Goal: Check status: Check status

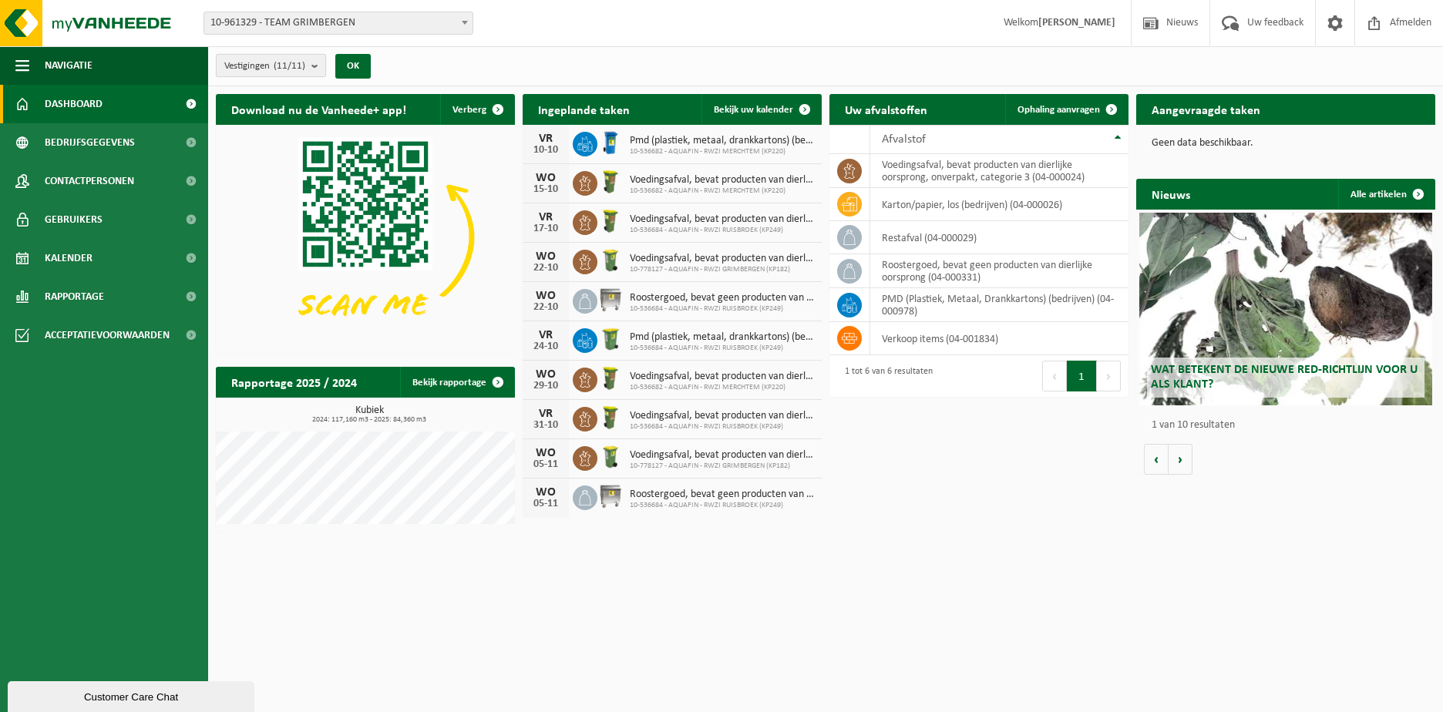
click at [318, 67] on b "submit" at bounding box center [319, 66] width 14 height 22
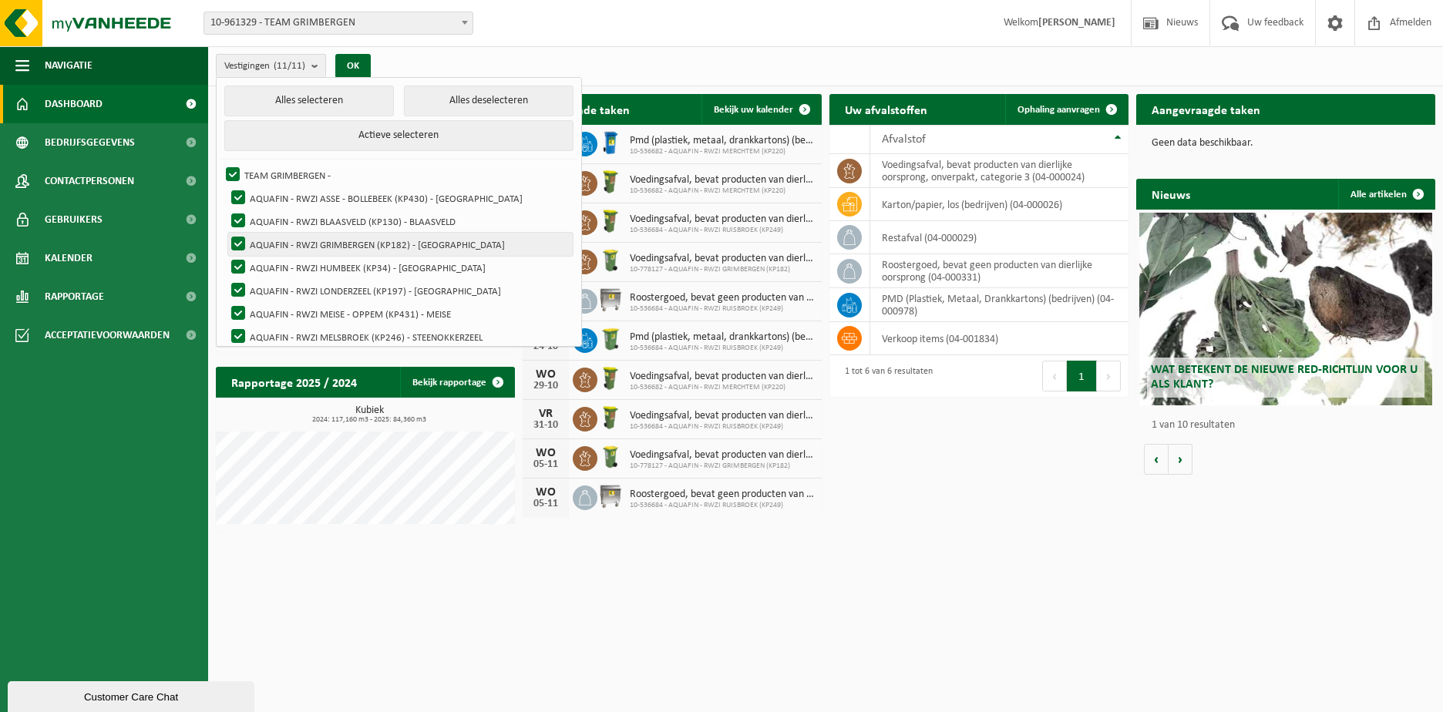
click at [310, 248] on label "AQUAFIN - RWZI GRIMBERGEN (KP182) - [GEOGRAPHIC_DATA]" at bounding box center [400, 244] width 345 height 23
click at [226, 233] on input "AQUAFIN - RWZI GRIMBERGEN (KP182) - [GEOGRAPHIC_DATA]" at bounding box center [225, 232] width 1 height 1
click at [237, 241] on label "AQUAFIN - RWZI GRIMBERGEN (KP182) - [GEOGRAPHIC_DATA]" at bounding box center [400, 244] width 345 height 23
click at [226, 233] on input "AQUAFIN - RWZI GRIMBERGEN (KP182) - [GEOGRAPHIC_DATA]" at bounding box center [225, 232] width 1 height 1
checkbox input "true"
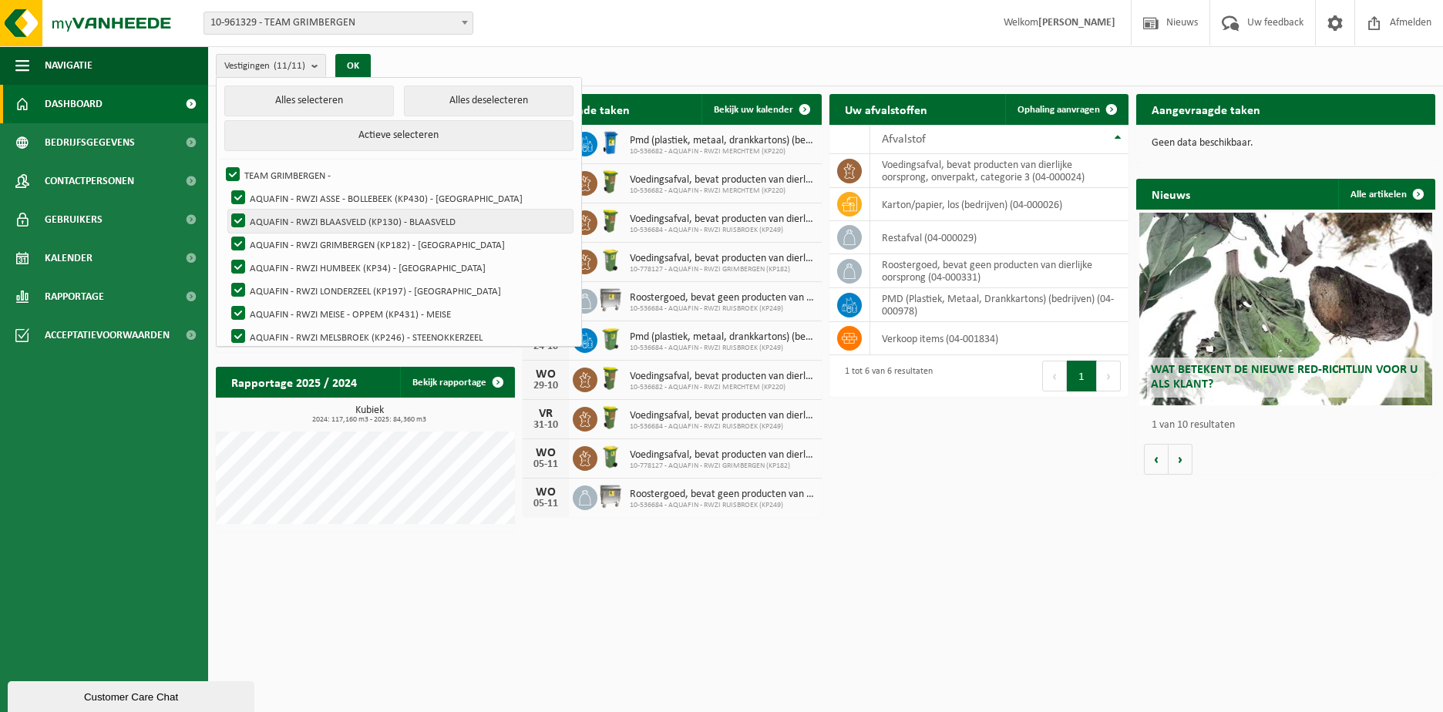
click at [237, 216] on label "AQUAFIN - RWZI BLAASVELD (KP130) - BLAASVELD" at bounding box center [400, 221] width 345 height 23
click at [226, 210] on input "AQUAFIN - RWZI BLAASVELD (KP130) - BLAASVELD" at bounding box center [225, 209] width 1 height 1
checkbox input "false"
click at [237, 195] on label "AQUAFIN - RWZI ASSE - BOLLEBEEK (KP430) - [GEOGRAPHIC_DATA]" at bounding box center [400, 198] width 345 height 23
click at [226, 187] on input "AQUAFIN - RWZI ASSE - BOLLEBEEK (KP430) - [GEOGRAPHIC_DATA]" at bounding box center [225, 186] width 1 height 1
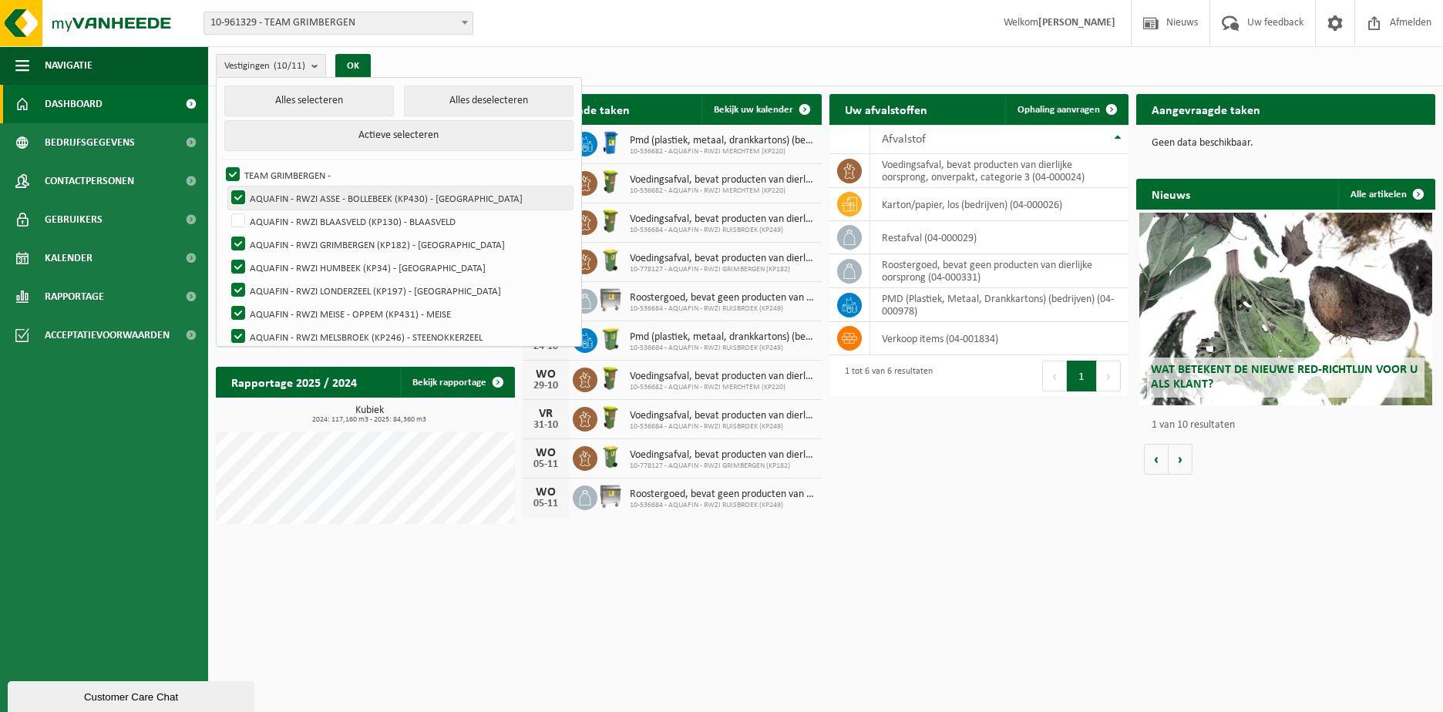
checkbox input "false"
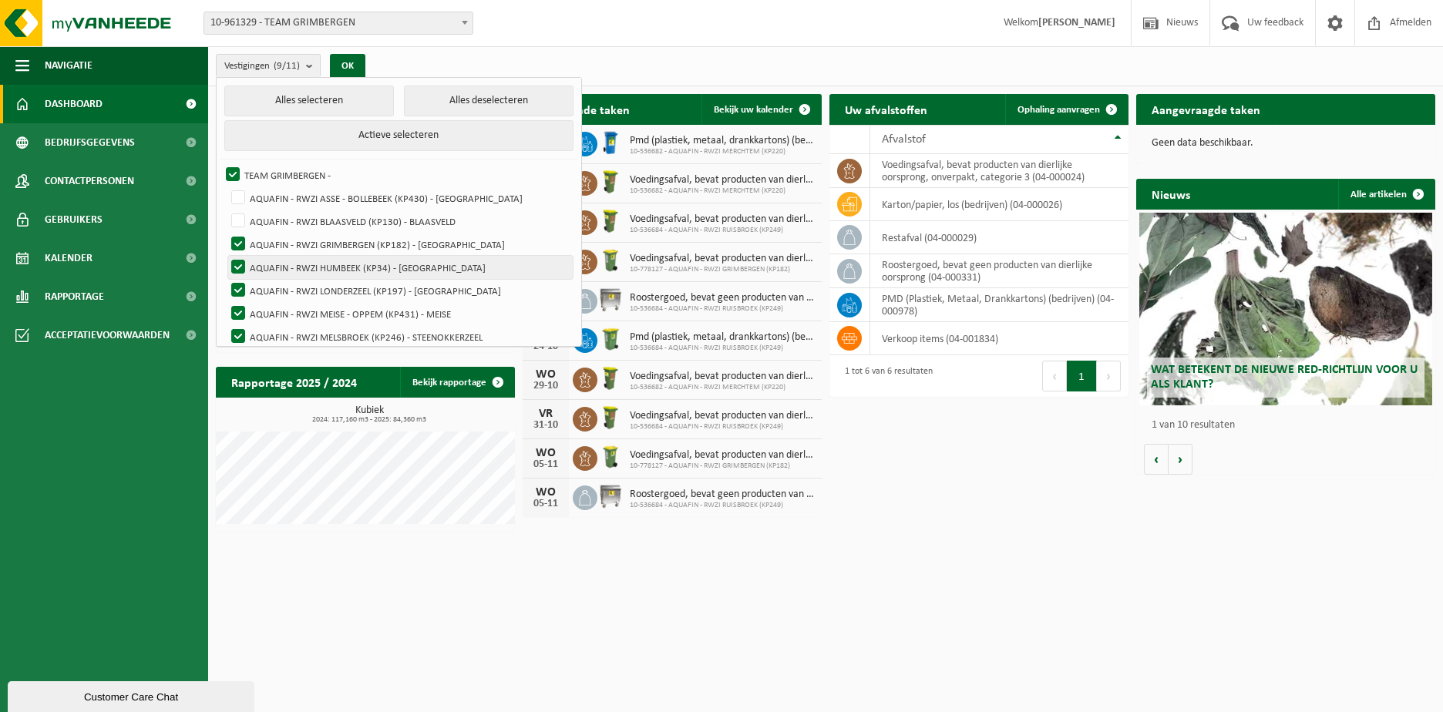
click at [239, 264] on label "AQUAFIN - RWZI HUMBEEK (KP34) - HUMBEEK" at bounding box center [400, 267] width 345 height 23
click at [226, 256] on input "AQUAFIN - RWZI HUMBEEK (KP34) - HUMBEEK" at bounding box center [225, 255] width 1 height 1
checkbox input "false"
click at [239, 282] on label "AQUAFIN - RWZI LONDERZEEL (KP197) - LONDERZEEL" at bounding box center [400, 290] width 345 height 23
click at [226, 279] on input "AQUAFIN - RWZI LONDERZEEL (KP197) - LONDERZEEL" at bounding box center [225, 278] width 1 height 1
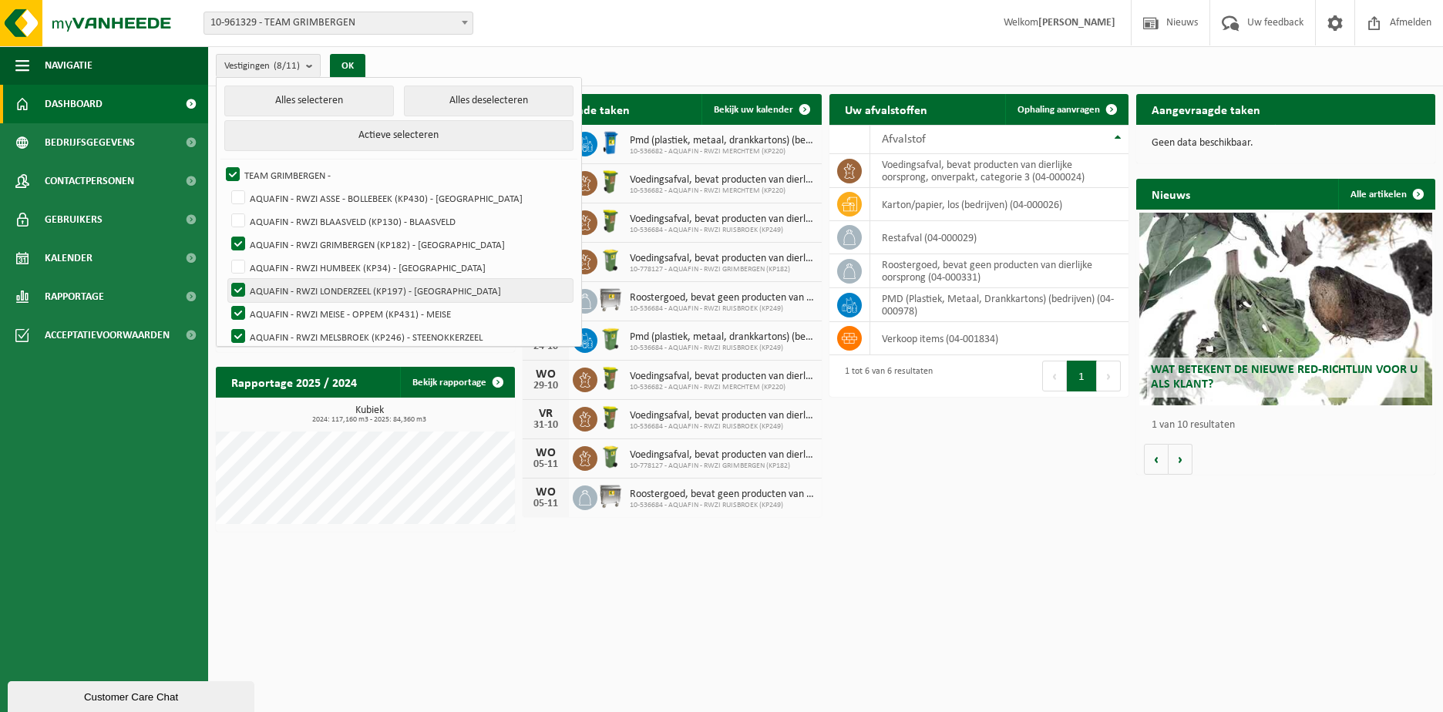
checkbox input "false"
click at [239, 314] on label "AQUAFIN - RWZI MEISE - OPPEM (KP431) - MEISE" at bounding box center [400, 313] width 345 height 23
click at [226, 302] on input "AQUAFIN - RWZI MEISE - OPPEM (KP431) - MEISE" at bounding box center [225, 301] width 1 height 1
checkbox input "false"
click at [241, 332] on label "AQUAFIN - RWZI MELSBROEK (KP246) - STEENOKKERZEEL" at bounding box center [400, 336] width 345 height 23
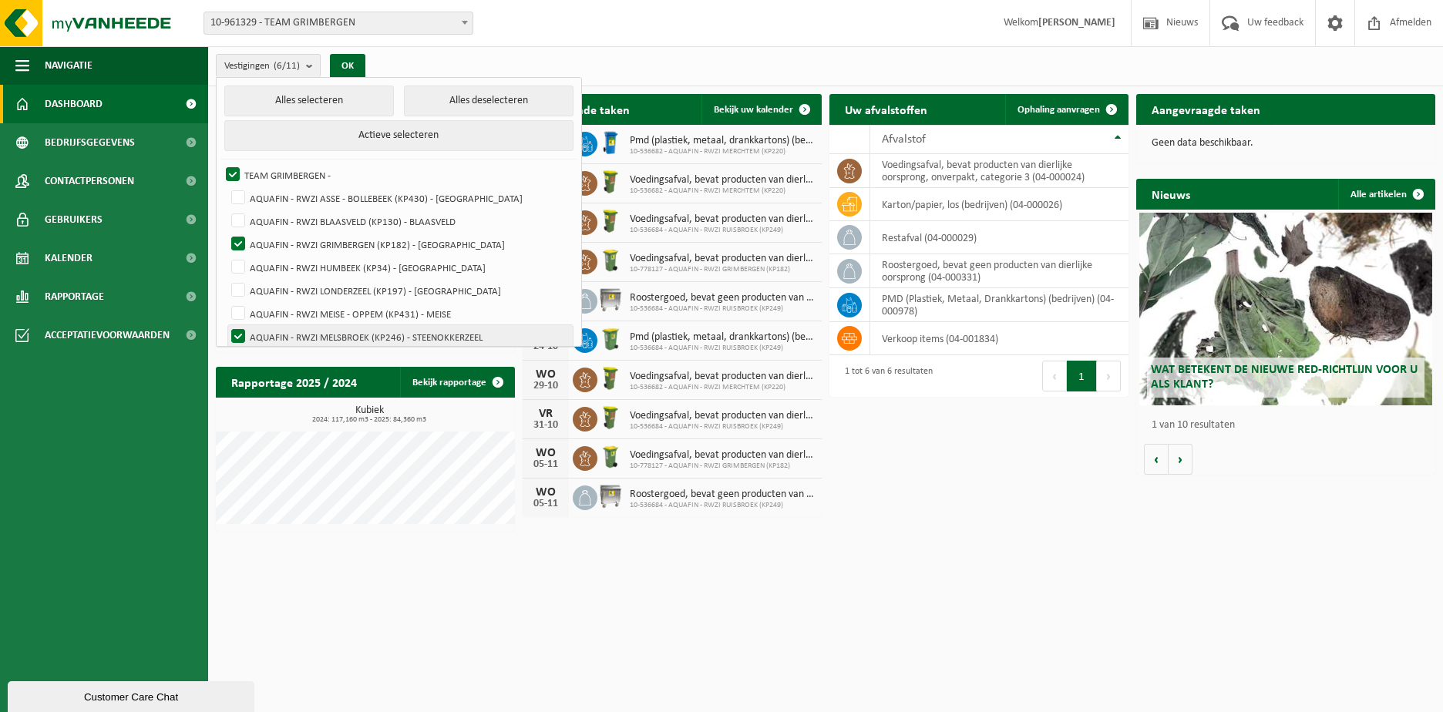
click at [226, 325] on input "AQUAFIN - RWZI MELSBROEK (KP246) - STEENOKKERZEEL" at bounding box center [225, 325] width 1 height 1
checkbox input "false"
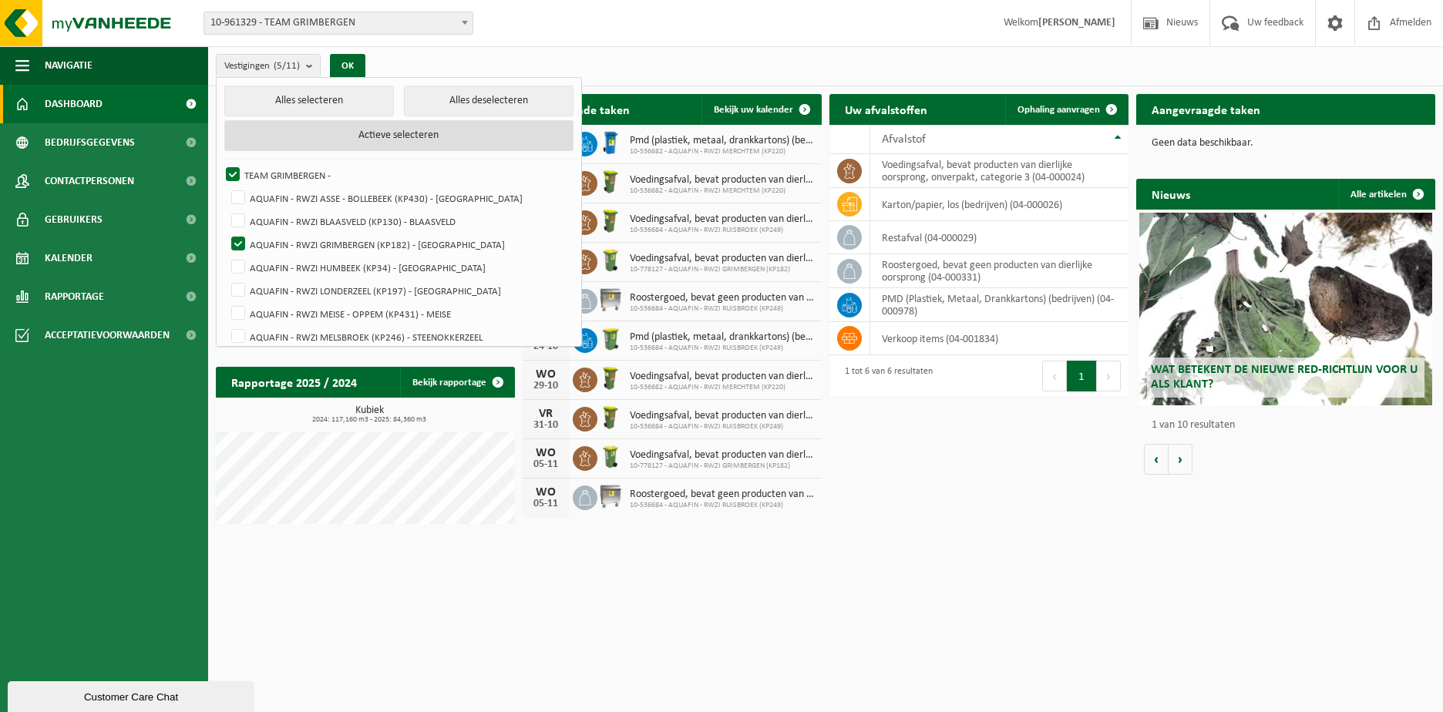
click at [353, 131] on button "Actieve selecteren" at bounding box center [399, 135] width 350 height 31
checkbox input "true"
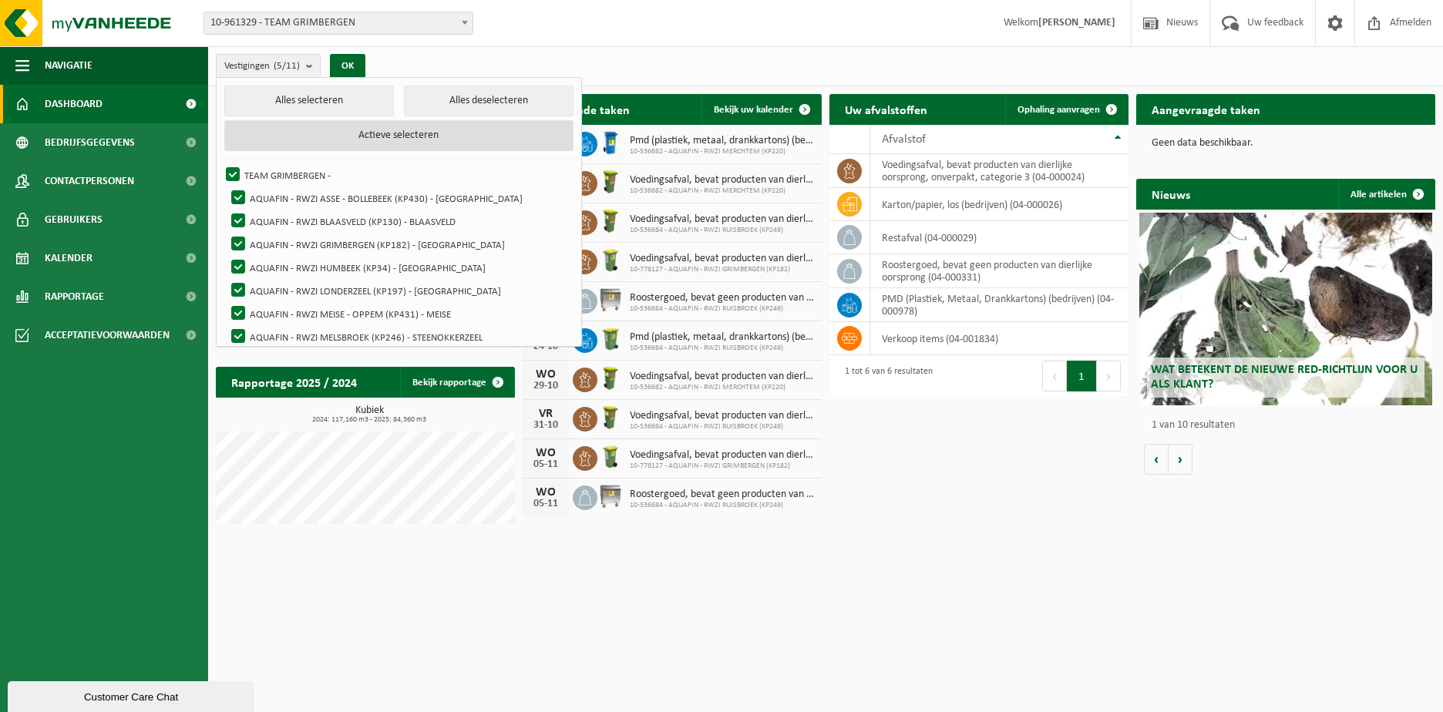
checkbox input "true"
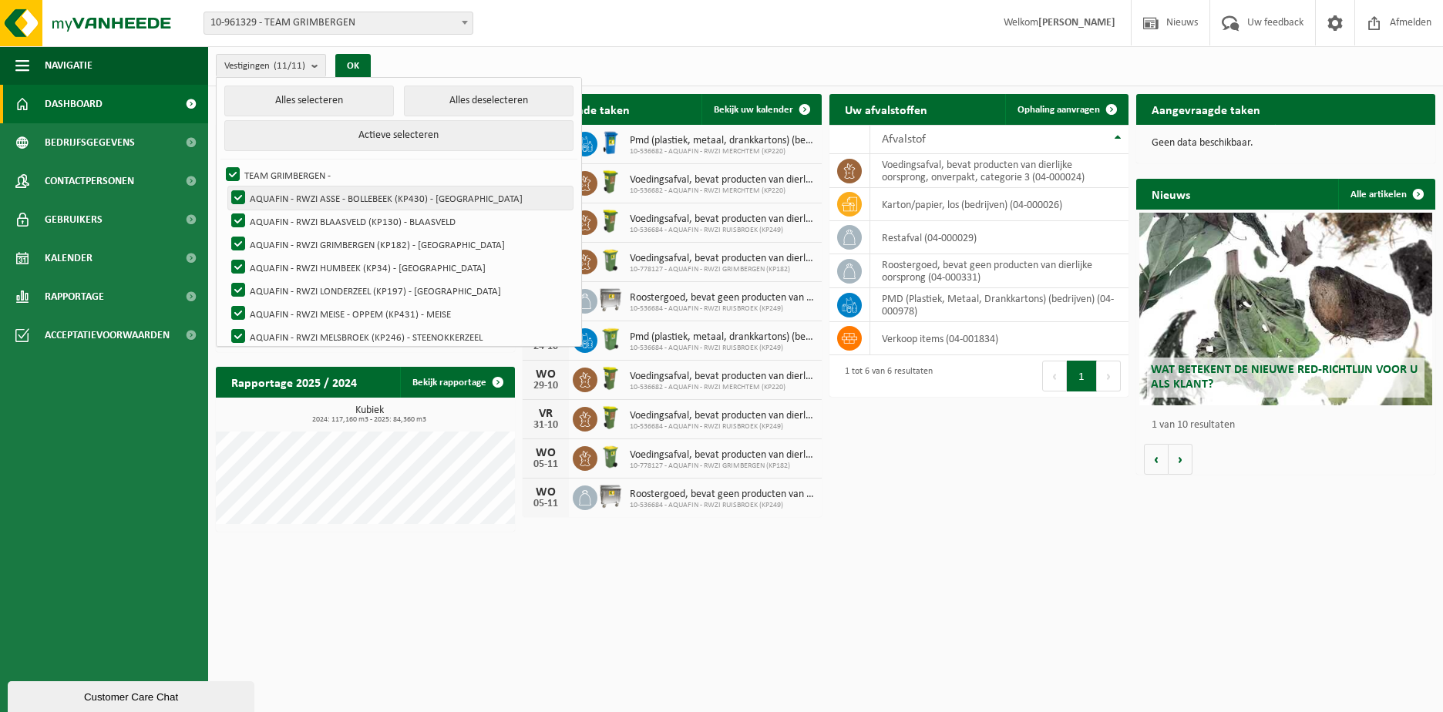
click at [239, 194] on label "AQUAFIN - RWZI ASSE - BOLLEBEEK (KP430) - ASSE" at bounding box center [400, 198] width 345 height 23
click at [226, 187] on input "AQUAFIN - RWZI ASSE - BOLLEBEEK (KP430) - ASSE" at bounding box center [225, 186] width 1 height 1
checkbox input "false"
click at [239, 221] on label "AQUAFIN - RWZI BLAASVELD (KP130) - BLAASVELD" at bounding box center [400, 221] width 345 height 23
click at [226, 210] on input "AQUAFIN - RWZI BLAASVELD (KP130) - BLAASVELD" at bounding box center [225, 209] width 1 height 1
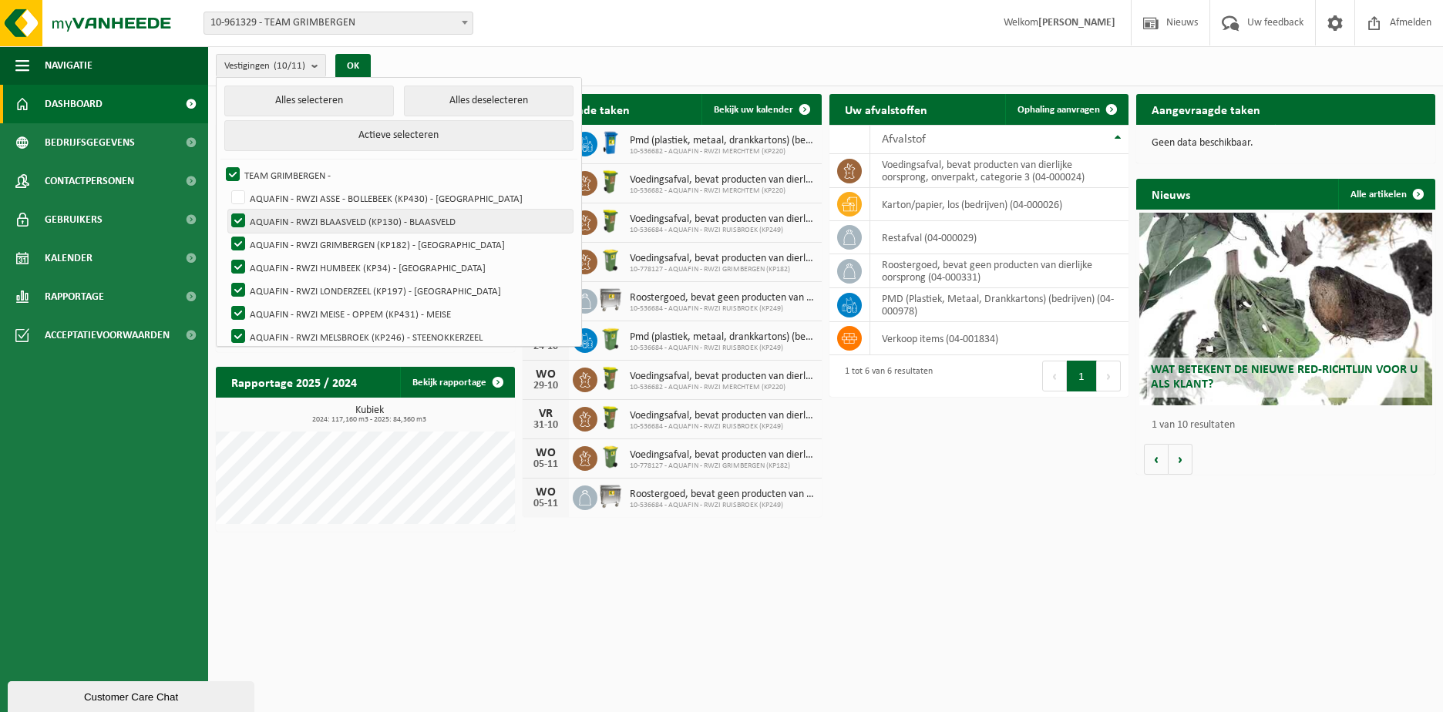
checkbox input "false"
click at [234, 269] on label "AQUAFIN - RWZI HUMBEEK (KP34) - HUMBEEK" at bounding box center [400, 267] width 345 height 23
click at [226, 256] on input "AQUAFIN - RWZI HUMBEEK (KP34) - HUMBEEK" at bounding box center [225, 255] width 1 height 1
checkbox input "false"
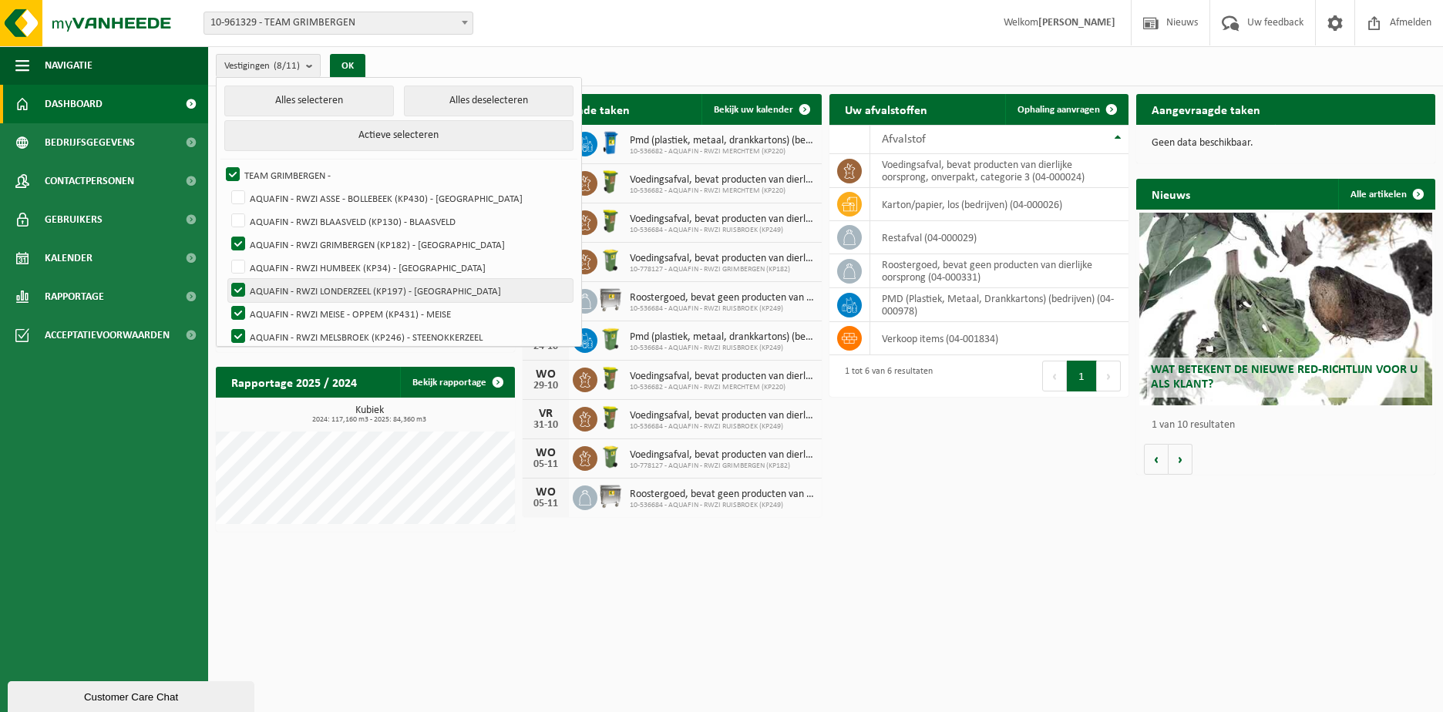
click at [234, 285] on label "AQUAFIN - RWZI LONDERZEEL (KP197) - LONDERZEEL" at bounding box center [400, 290] width 345 height 23
click at [226, 279] on input "AQUAFIN - RWZI LONDERZEEL (KP197) - LONDERZEEL" at bounding box center [225, 278] width 1 height 1
checkbox input "false"
click at [237, 305] on label "AQUAFIN - RWZI MEISE - OPPEM (KP431) - MEISE" at bounding box center [400, 313] width 345 height 23
click at [226, 302] on input "AQUAFIN - RWZI MEISE - OPPEM (KP431) - MEISE" at bounding box center [225, 301] width 1 height 1
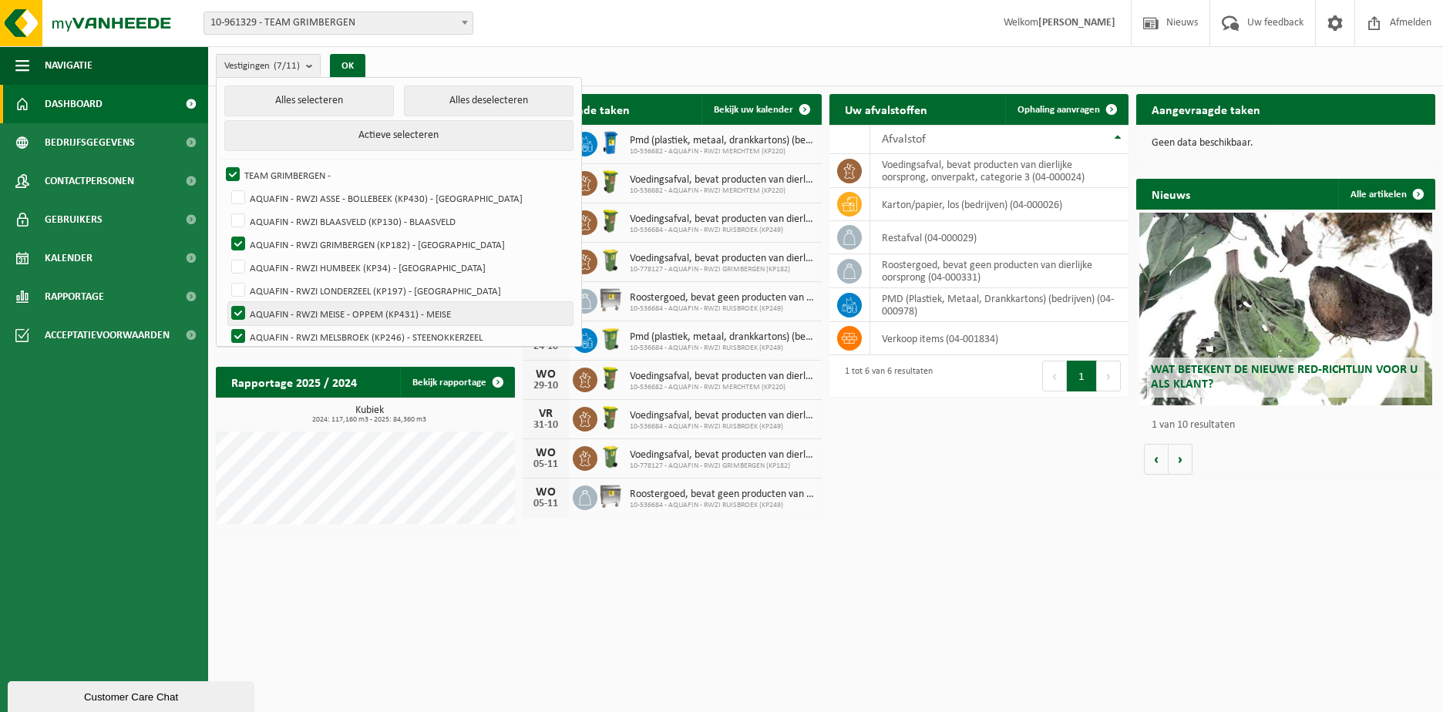
checkbox input "false"
click at [236, 336] on label "AQUAFIN - RWZI MELSBROEK (KP246) - STEENOKKERZEEL" at bounding box center [400, 336] width 345 height 23
click at [226, 325] on input "AQUAFIN - RWZI MELSBROEK (KP246) - STEENOKKERZEEL" at bounding box center [225, 325] width 1 height 1
checkbox input "false"
click at [750, 524] on div "Download nu de Vanheede+ app! Verberg Ingeplande taken Bekijk uw kalender VR 10…" at bounding box center [826, 312] width 1228 height 453
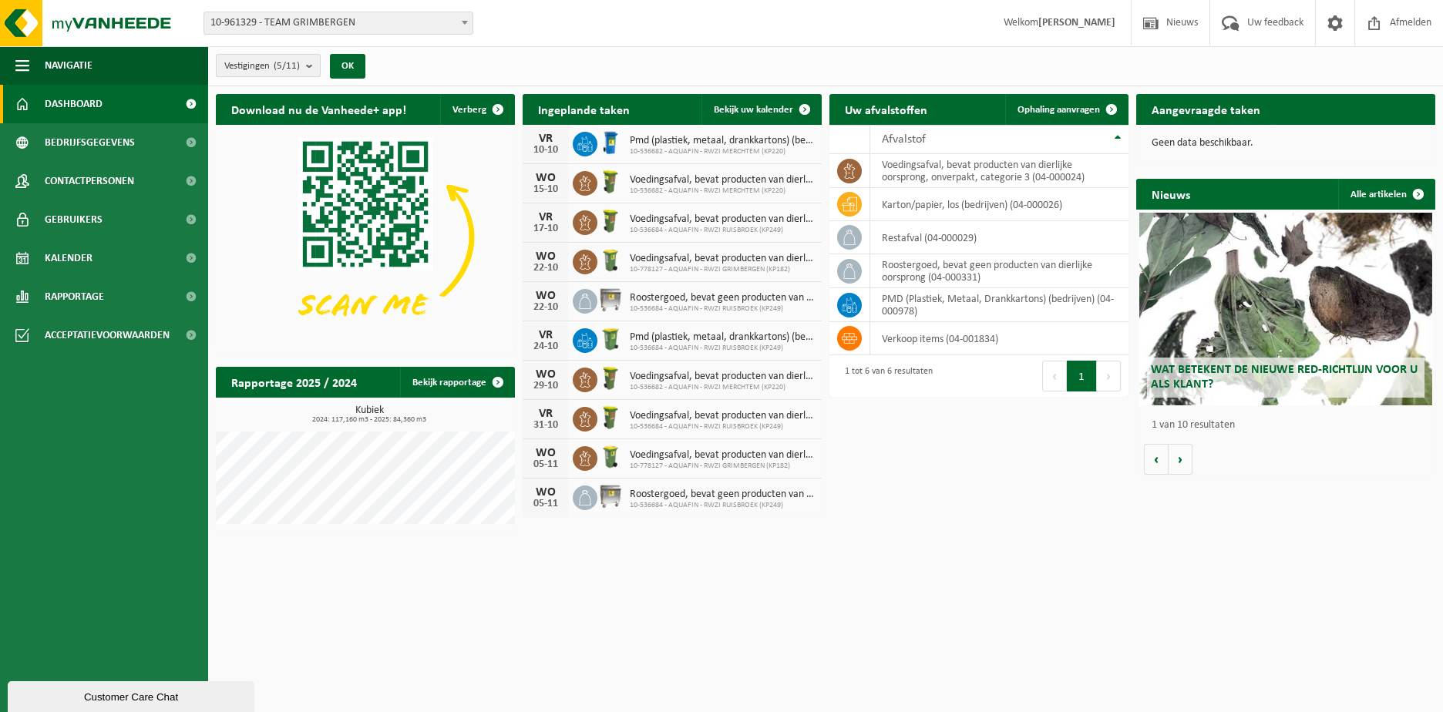
click at [310, 62] on b "submit" at bounding box center [313, 66] width 14 height 22
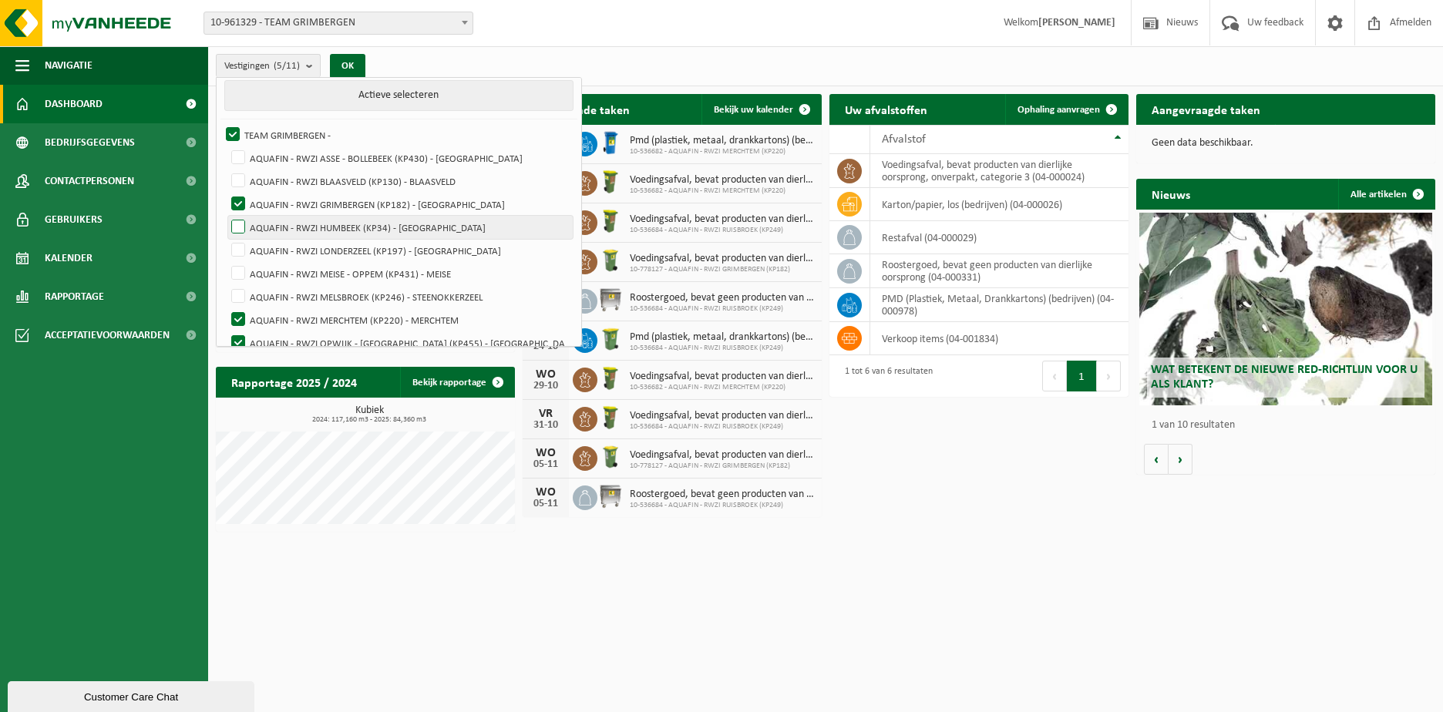
scroll to position [77, 0]
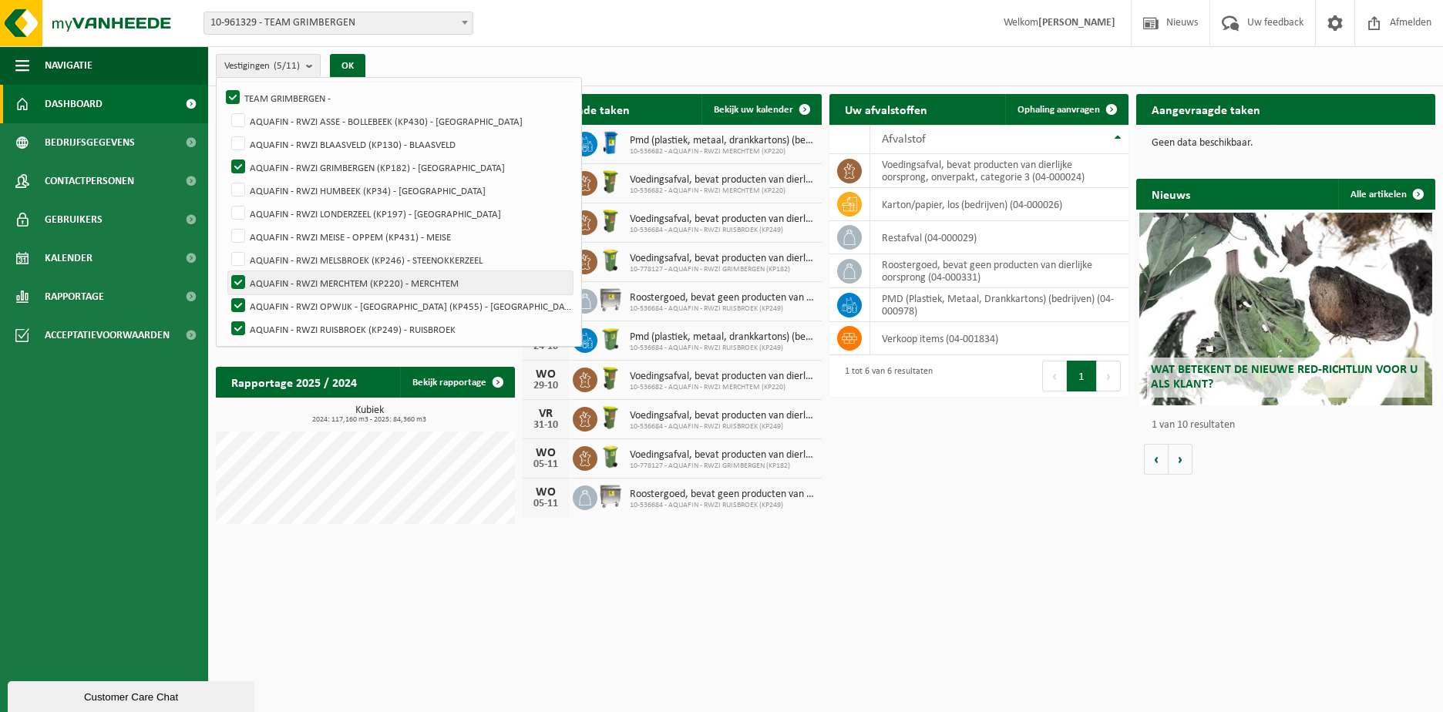
click at [237, 279] on label "AQUAFIN - RWZI MERCHTEM (KP220) - MERCHTEM" at bounding box center [400, 282] width 345 height 23
click at [226, 271] on input "AQUAFIN - RWZI MERCHTEM (KP220) - MERCHTEM" at bounding box center [225, 271] width 1 height 1
checkbox input "false"
click at [238, 303] on label "AQUAFIN - RWZI OPWIJK - MAZENZELE (KP455) - MAZENZELE" at bounding box center [400, 306] width 345 height 23
click at [226, 295] on input "AQUAFIN - RWZI OPWIJK - MAZENZELE (KP455) - MAZENZELE" at bounding box center [225, 294] width 1 height 1
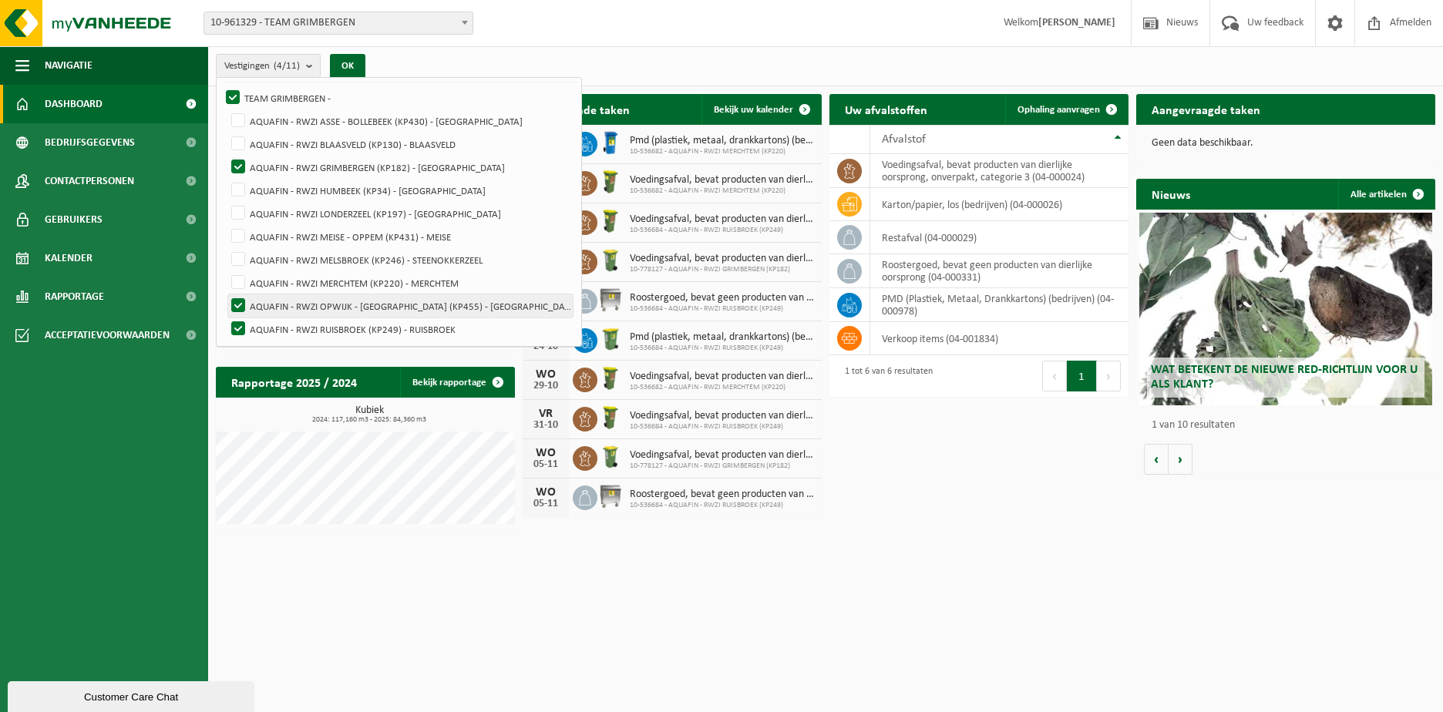
checkbox input "false"
click at [240, 320] on label "AQUAFIN - RWZI RUISBROEK (KP249) - RUISBROEK" at bounding box center [400, 329] width 345 height 23
click at [226, 318] on input "AQUAFIN - RWZI RUISBROEK (KP249) - RUISBROEK" at bounding box center [225, 317] width 1 height 1
checkbox input "false"
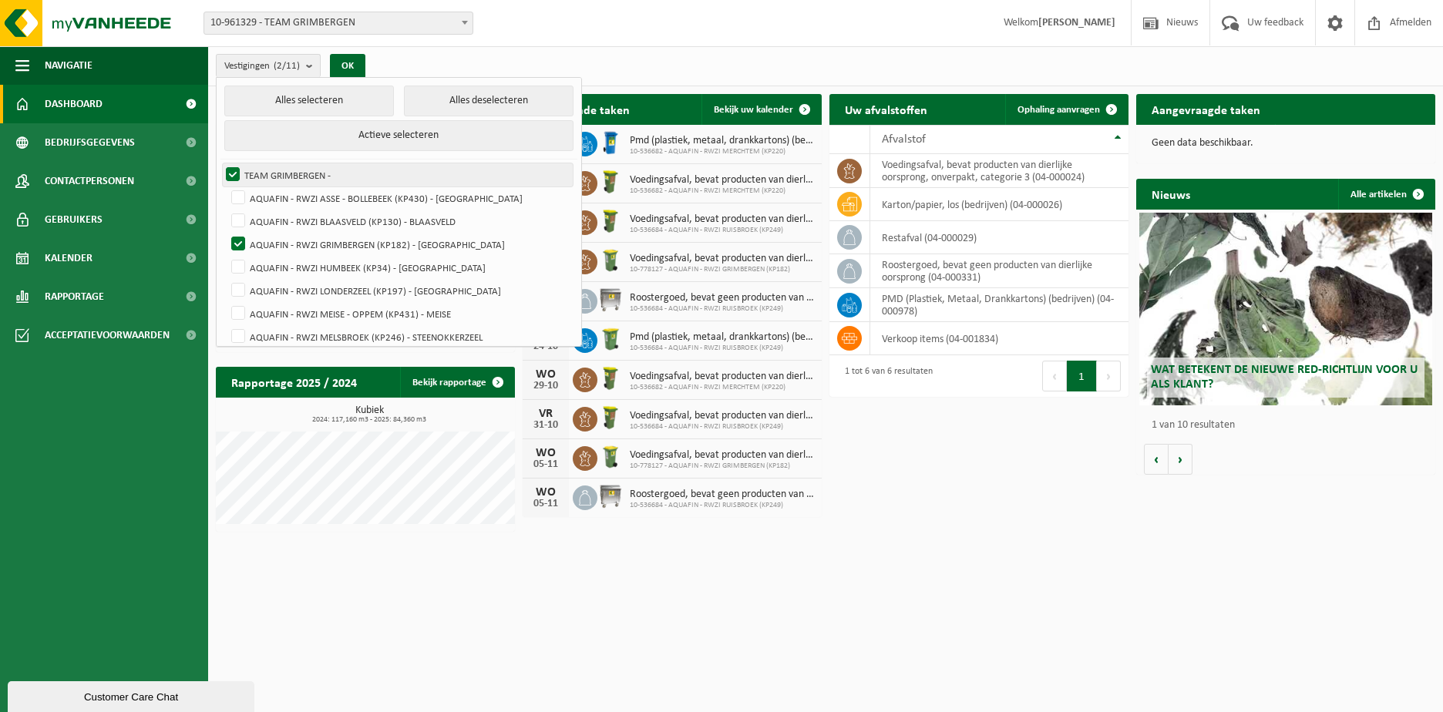
click at [233, 168] on label "TEAM GRIMBERGEN -" at bounding box center [398, 174] width 350 height 23
click at [221, 163] on input "TEAM GRIMBERGEN -" at bounding box center [220, 163] width 1 height 1
checkbox input "false"
click at [355, 64] on button "OK" at bounding box center [347, 66] width 35 height 25
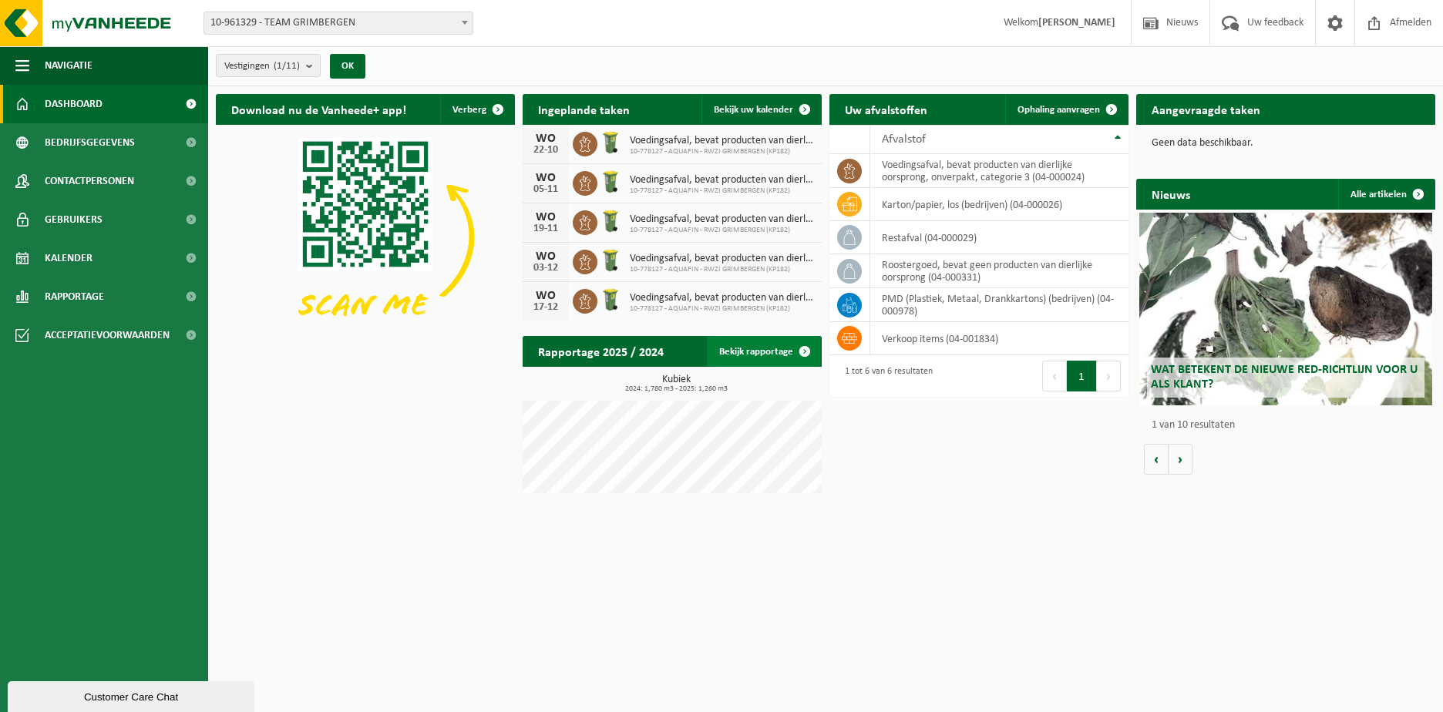
click at [800, 350] on span at bounding box center [805, 351] width 31 height 31
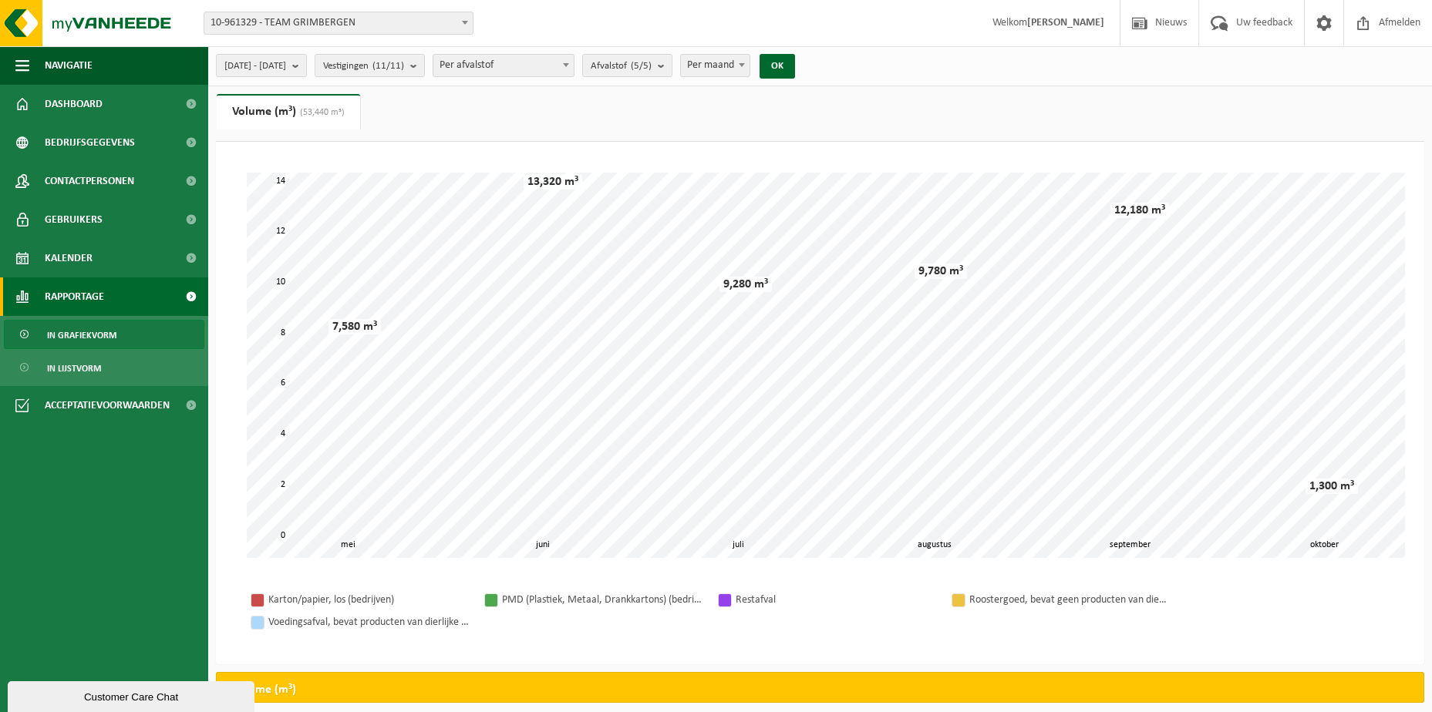
click at [745, 63] on b at bounding box center [742, 65] width 6 height 4
select select "1"
click at [795, 60] on button "OK" at bounding box center [777, 66] width 35 height 25
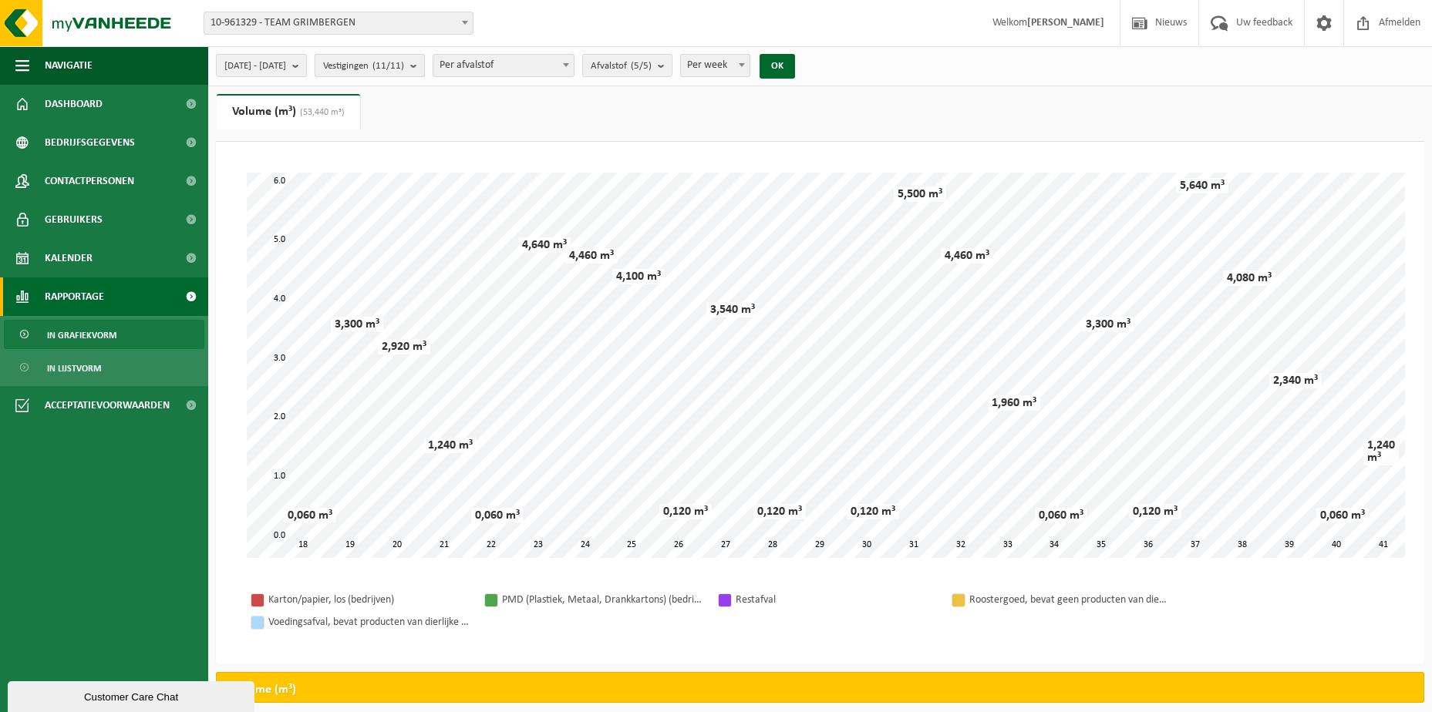
click at [424, 67] on b "submit" at bounding box center [417, 66] width 14 height 22
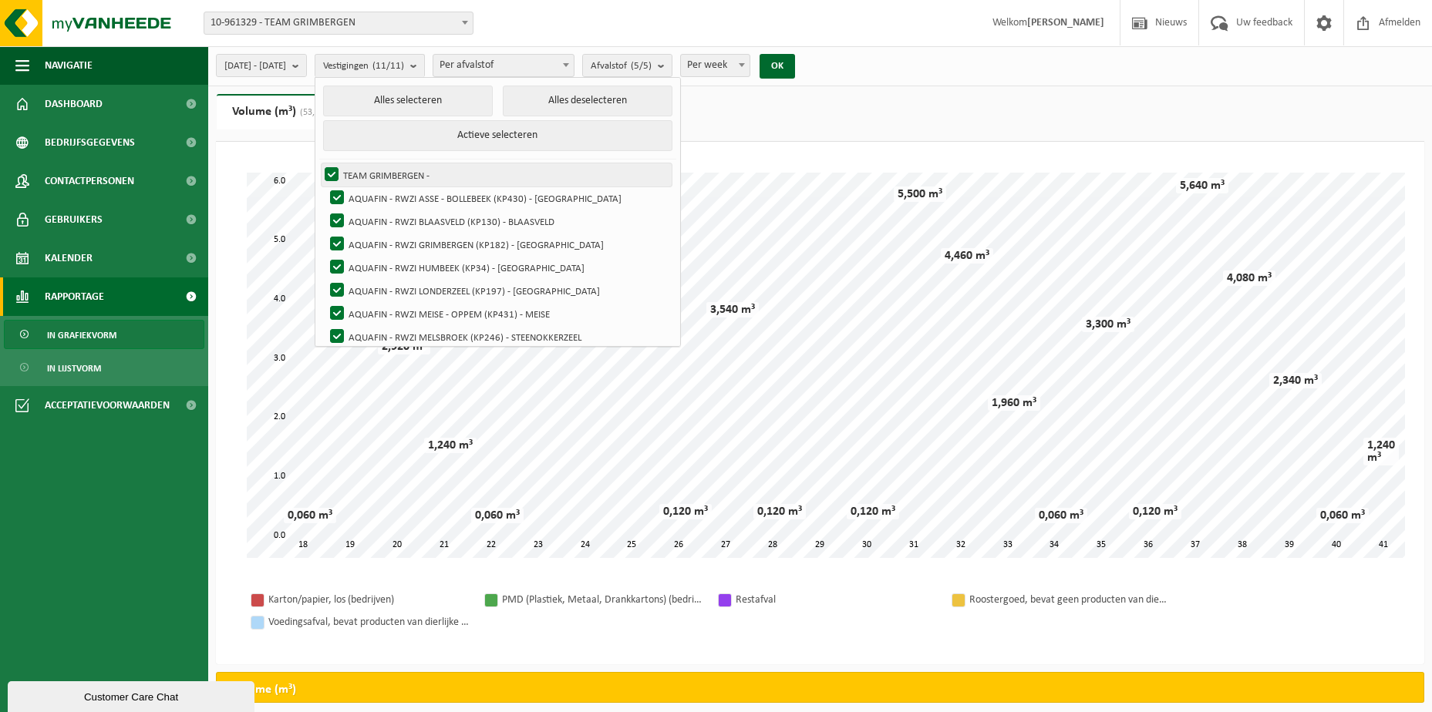
click at [373, 173] on label "TEAM GRIMBERGEN -" at bounding box center [497, 174] width 350 height 23
click at [319, 163] on input "TEAM GRIMBERGEN -" at bounding box center [318, 163] width 1 height 1
checkbox input "false"
click at [376, 194] on label "AQUAFIN - RWZI ASSE - BOLLEBEEK (KP430) - [GEOGRAPHIC_DATA]" at bounding box center [499, 198] width 345 height 23
click at [325, 187] on input "AQUAFIN - RWZI ASSE - BOLLEBEEK (KP430) - [GEOGRAPHIC_DATA]" at bounding box center [324, 186] width 1 height 1
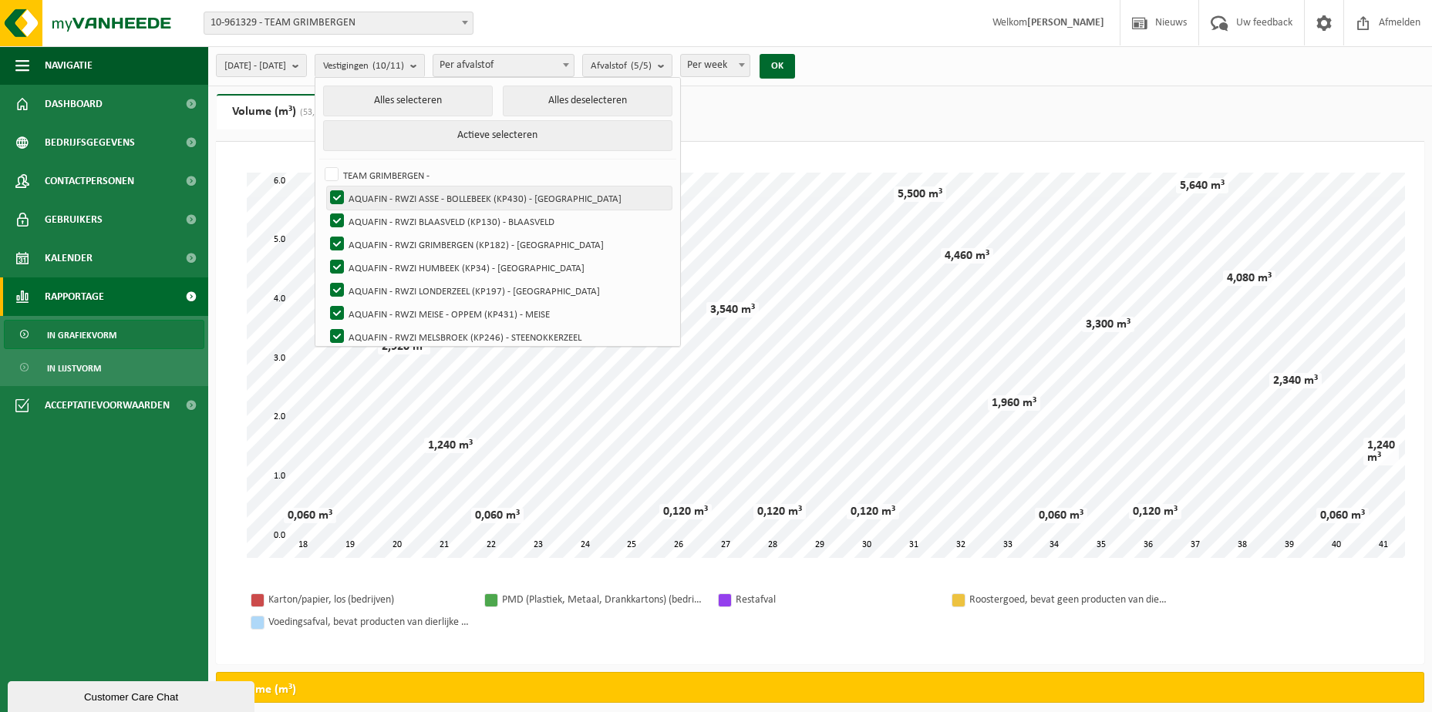
checkbox input "false"
click at [377, 223] on label "AQUAFIN - RWZI BLAASVELD (KP130) - BLAASVELD" at bounding box center [499, 221] width 345 height 23
click at [325, 210] on input "AQUAFIN - RWZI BLAASVELD (KP130) - BLAASVELD" at bounding box center [324, 209] width 1 height 1
checkbox input "false"
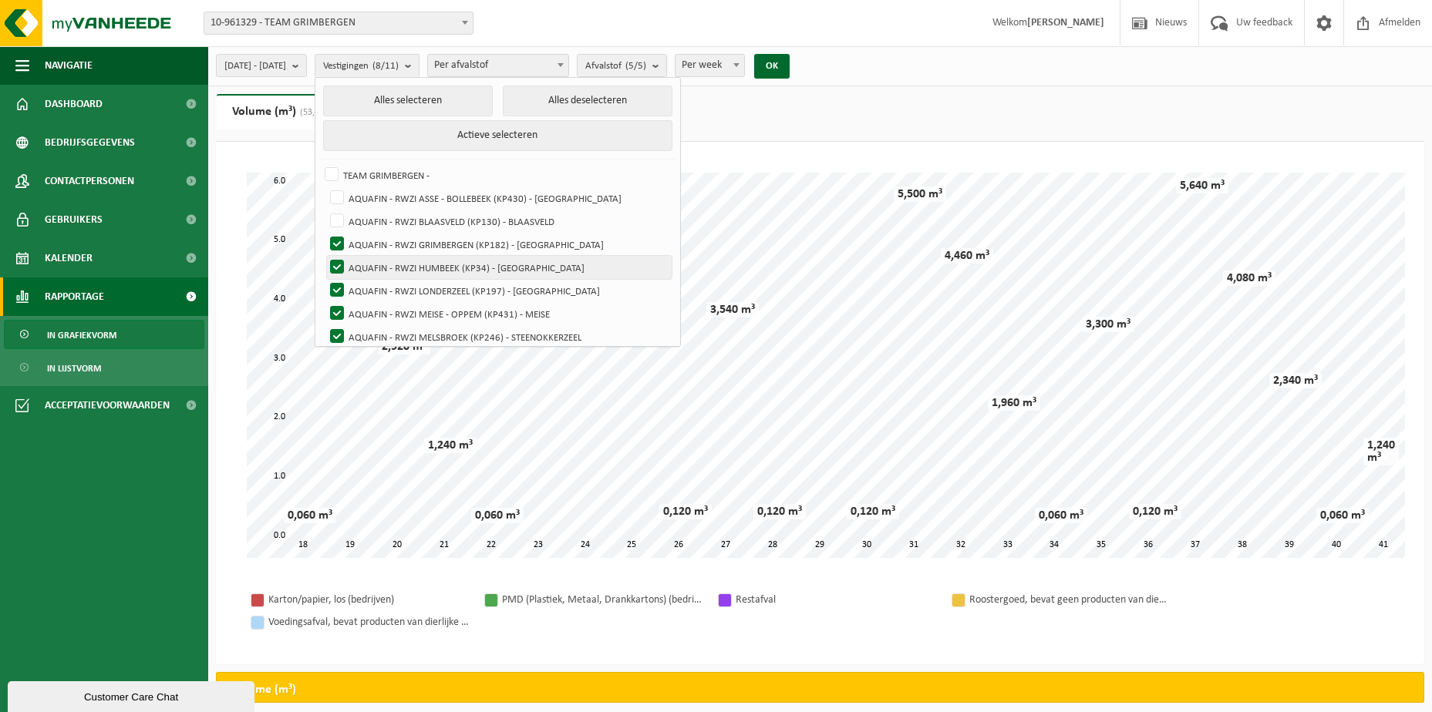
click at [379, 264] on label "AQUAFIN - RWZI HUMBEEK (KP34) - [GEOGRAPHIC_DATA]" at bounding box center [499, 267] width 345 height 23
click at [325, 256] on input "AQUAFIN - RWZI HUMBEEK (KP34) - [GEOGRAPHIC_DATA]" at bounding box center [324, 255] width 1 height 1
checkbox input "false"
click at [381, 291] on label "AQUAFIN - RWZI LONDERZEEL (KP197) - [GEOGRAPHIC_DATA]" at bounding box center [499, 290] width 345 height 23
click at [325, 279] on input "AQUAFIN - RWZI LONDERZEEL (KP197) - [GEOGRAPHIC_DATA]" at bounding box center [324, 278] width 1 height 1
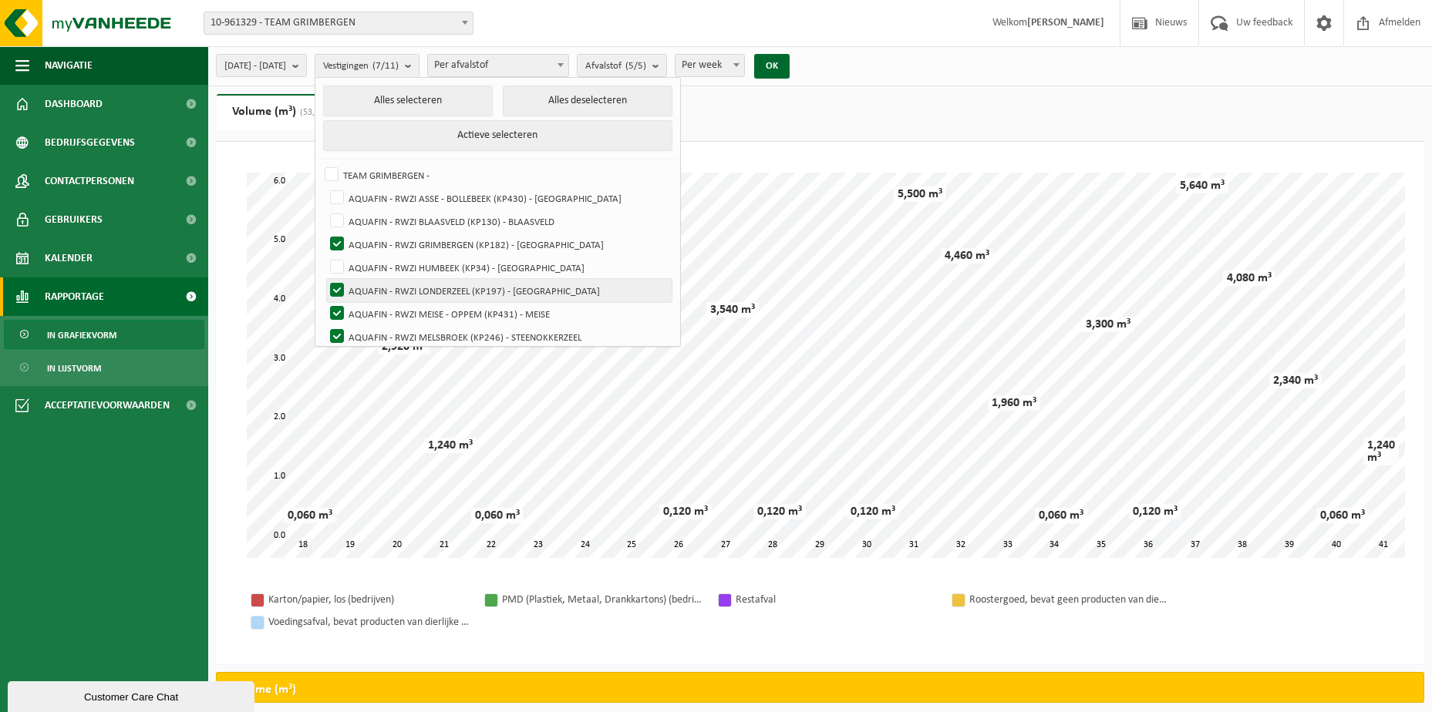
checkbox input "false"
click at [381, 311] on label "AQUAFIN - RWZI MEISE - OPPEM (KP431) - MEISE" at bounding box center [499, 313] width 345 height 23
click at [325, 302] on input "AQUAFIN - RWZI MEISE - OPPEM (KP431) - MEISE" at bounding box center [324, 301] width 1 height 1
checkbox input "false"
click at [379, 335] on label "AQUAFIN - RWZI MELSBROEK (KP246) - STEENOKKERZEEL" at bounding box center [499, 336] width 345 height 23
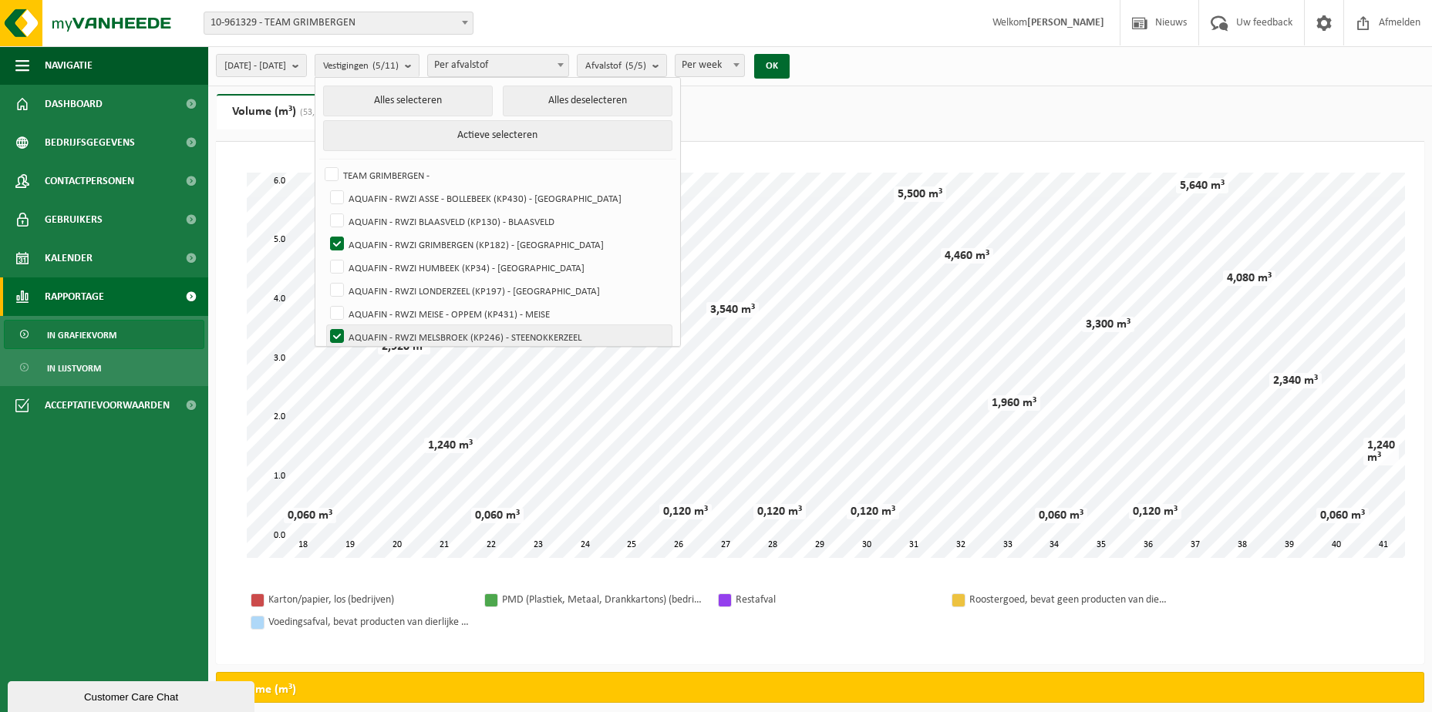
click at [325, 325] on input "AQUAFIN - RWZI MELSBROEK (KP246) - STEENOKKERZEEL" at bounding box center [324, 325] width 1 height 1
checkbox input "false"
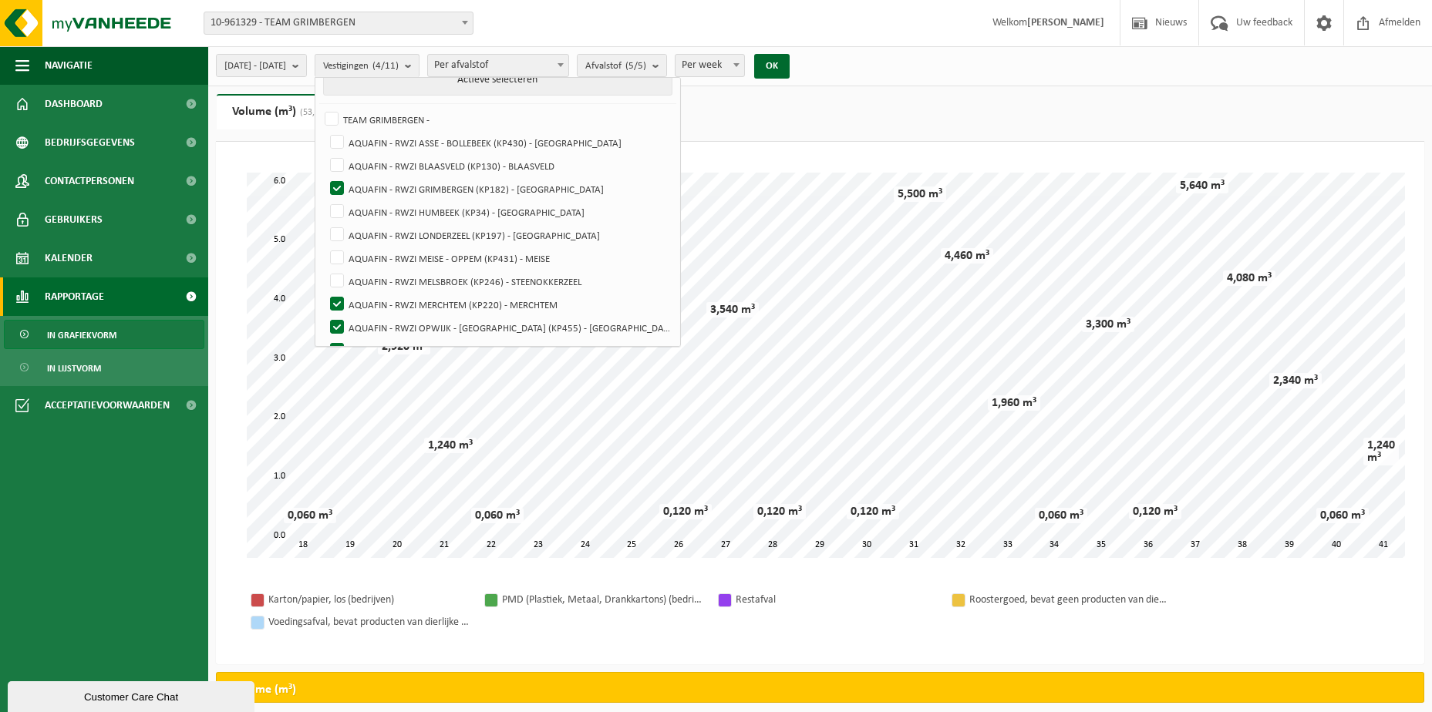
scroll to position [77, 0]
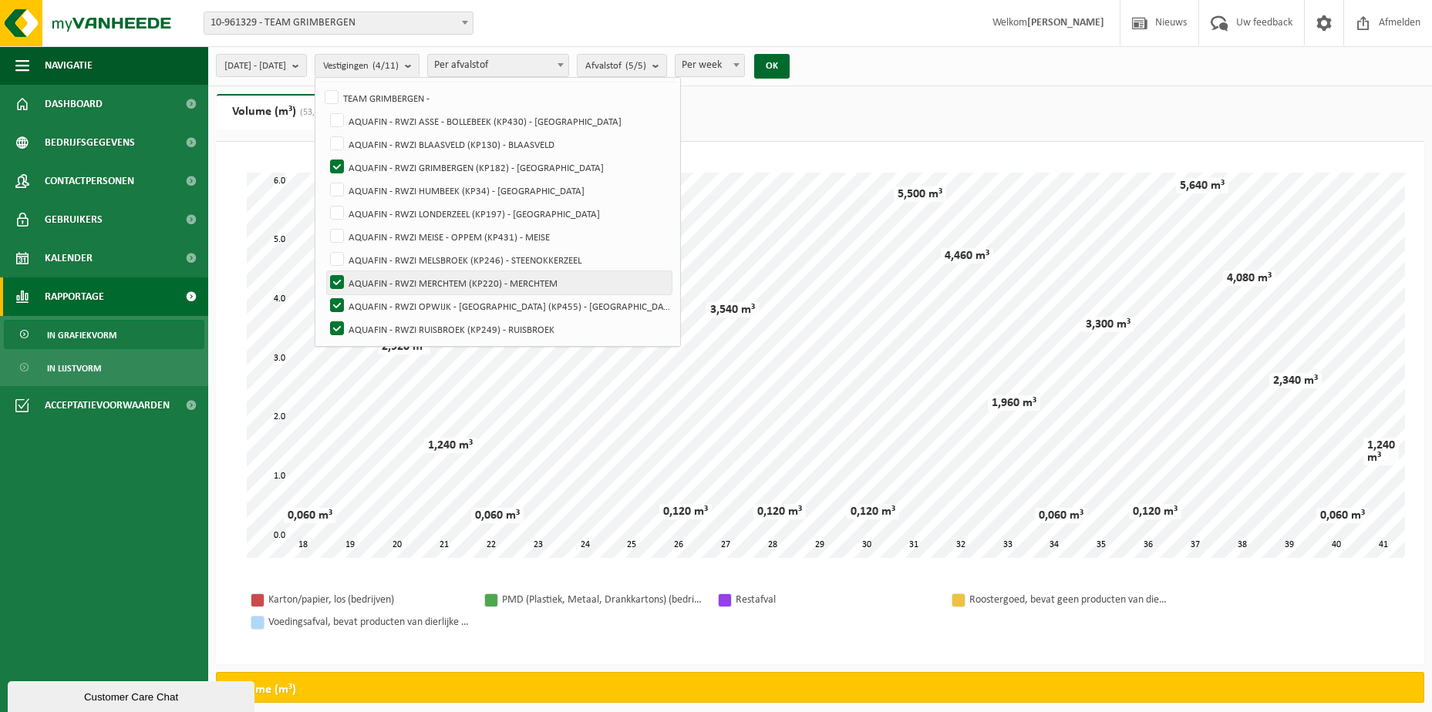
click at [379, 281] on label "AQUAFIN - RWZI MERCHTEM (KP220) - MERCHTEM" at bounding box center [499, 282] width 345 height 23
click at [325, 271] on input "AQUAFIN - RWZI MERCHTEM (KP220) - MERCHTEM" at bounding box center [324, 271] width 1 height 1
checkbox input "false"
click at [376, 301] on label "AQUAFIN - RWZI OPWIJK - [GEOGRAPHIC_DATA] (KP455) - [GEOGRAPHIC_DATA]" at bounding box center [499, 306] width 345 height 23
click at [325, 295] on input "AQUAFIN - RWZI OPWIJK - [GEOGRAPHIC_DATA] (KP455) - [GEOGRAPHIC_DATA]" at bounding box center [324, 294] width 1 height 1
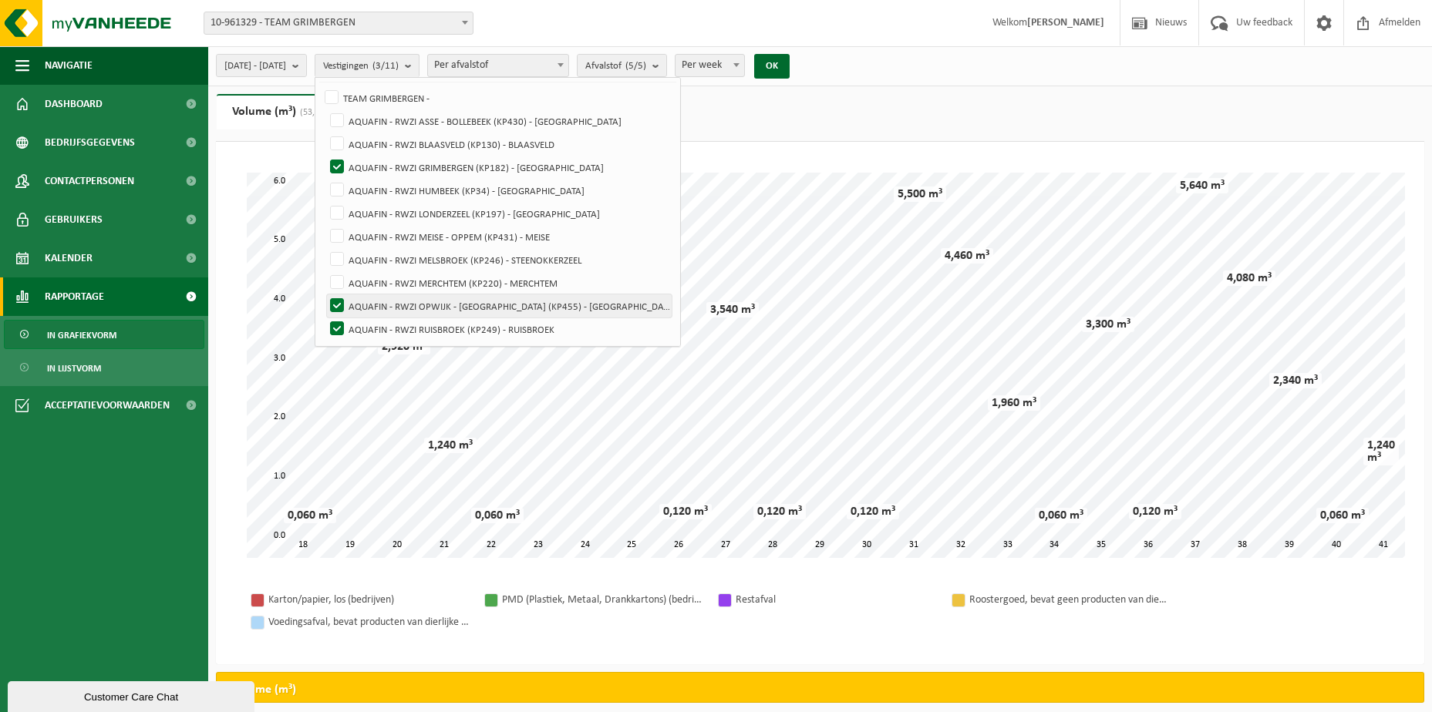
checkbox input "false"
click at [383, 329] on label "AQUAFIN - RWZI RUISBROEK (KP249) - RUISBROEK" at bounding box center [499, 329] width 345 height 23
click at [325, 318] on input "AQUAFIN - RWZI RUISBROEK (KP249) - RUISBROEK" at bounding box center [324, 317] width 1 height 1
checkbox input "false"
click at [723, 101] on ul "Gewicht (t) Volume (m³) (53,440 m³)" at bounding box center [820, 118] width 1208 height 48
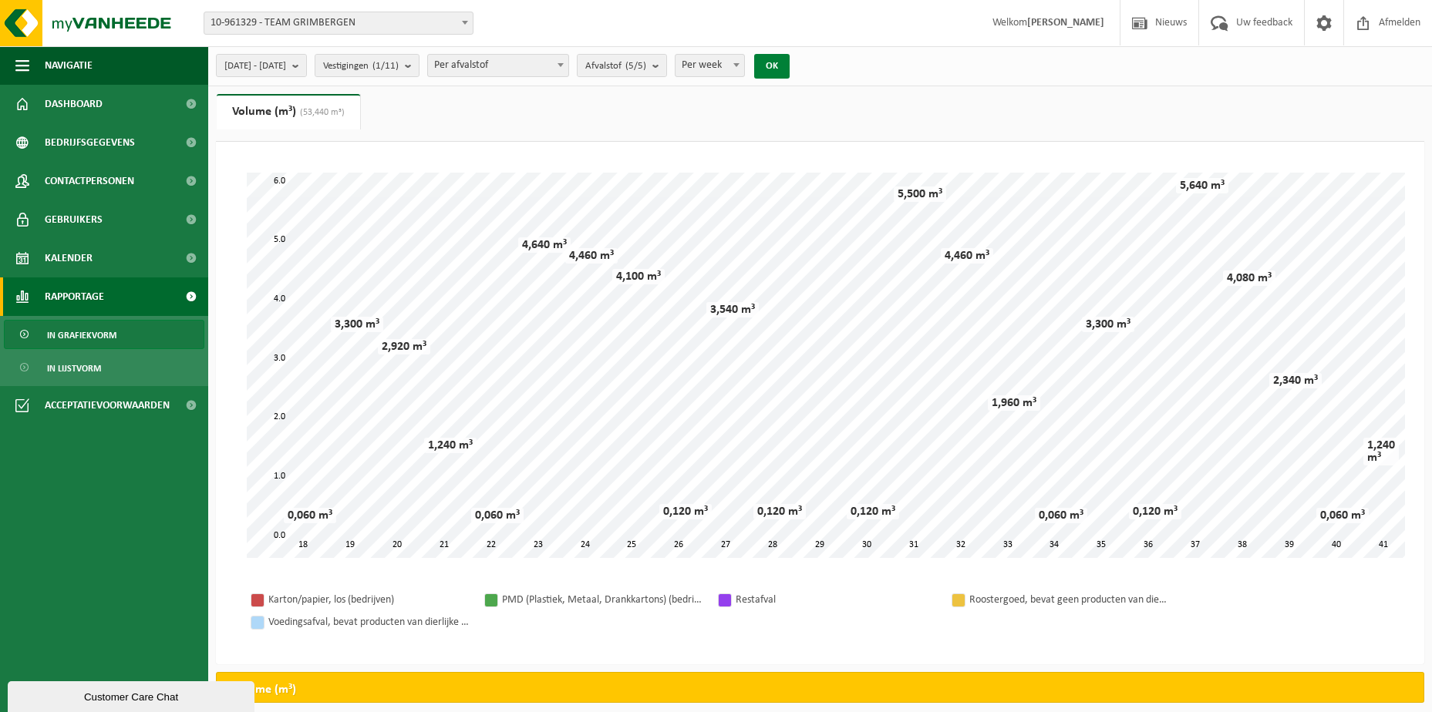
click at [790, 66] on button "OK" at bounding box center [771, 66] width 35 height 25
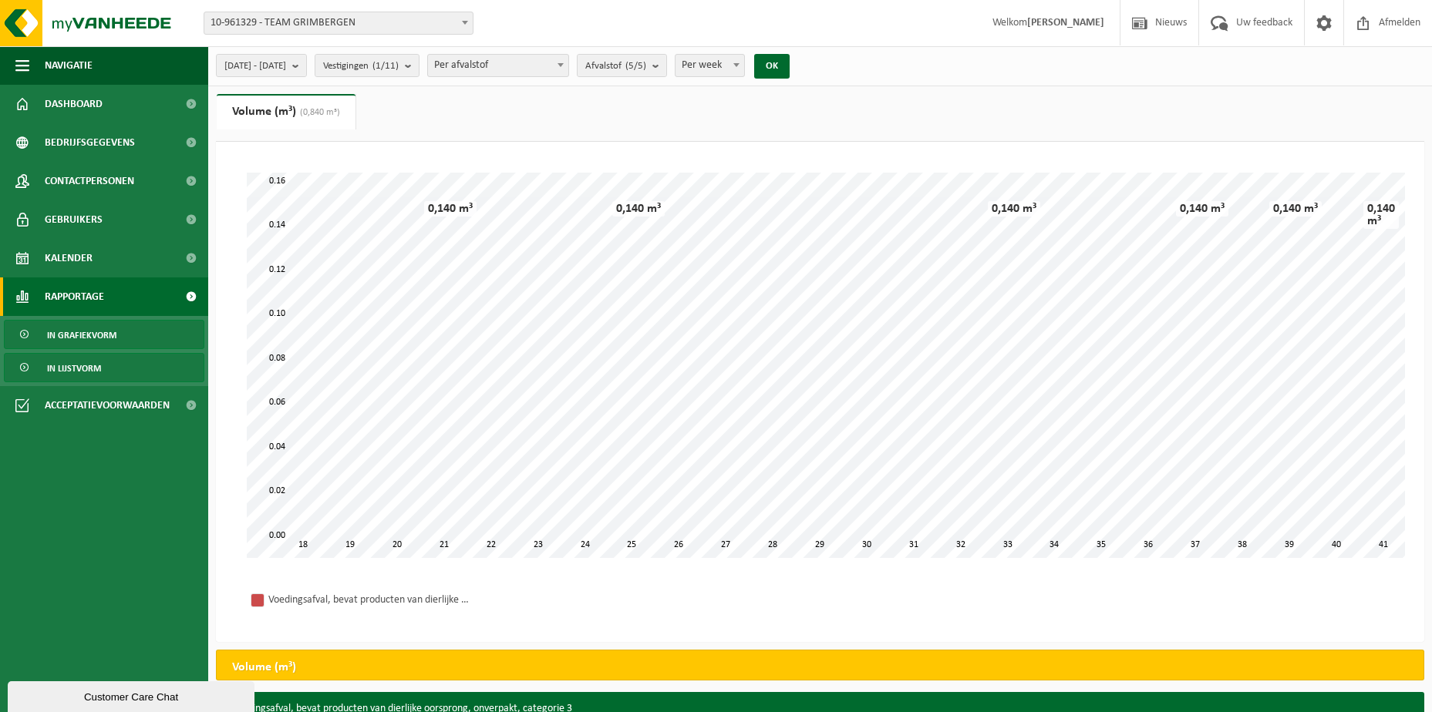
click at [76, 369] on span "In lijstvorm" at bounding box center [74, 368] width 54 height 29
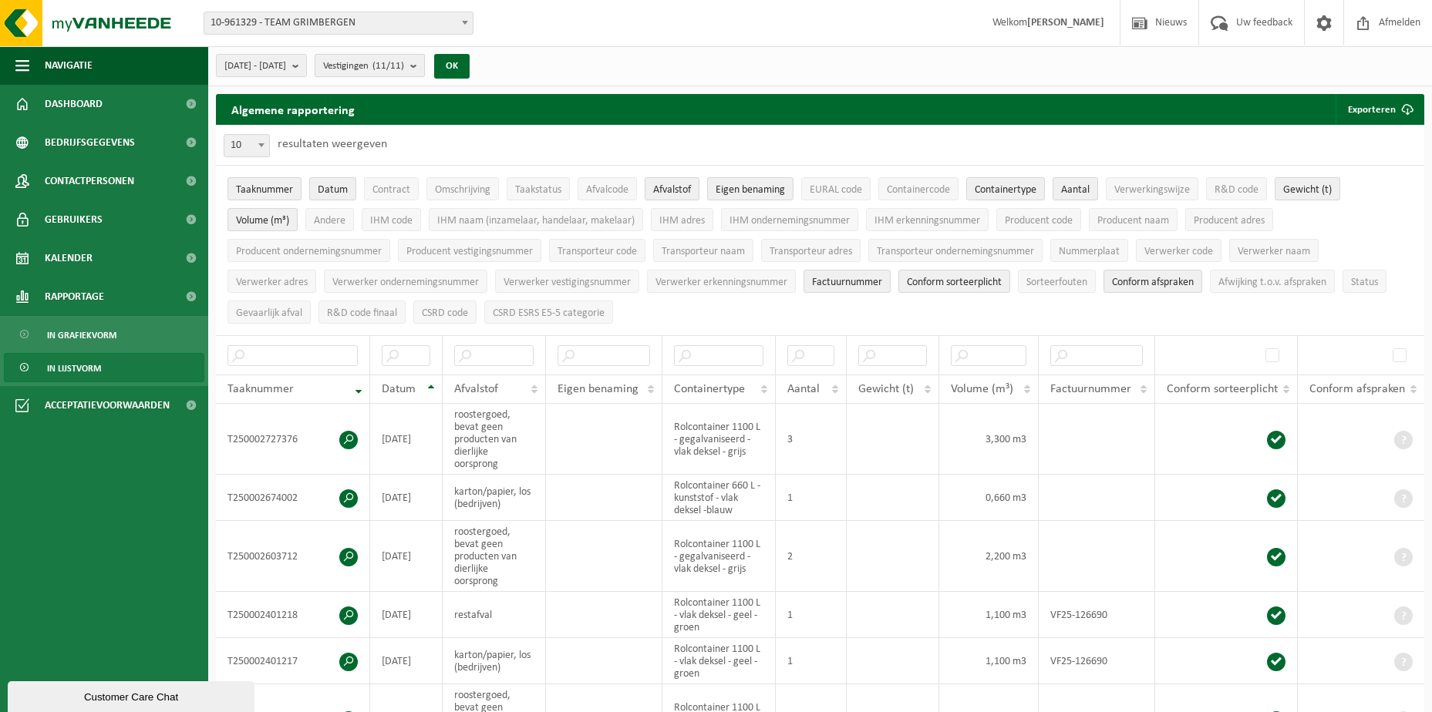
click at [424, 64] on b "submit" at bounding box center [417, 66] width 14 height 22
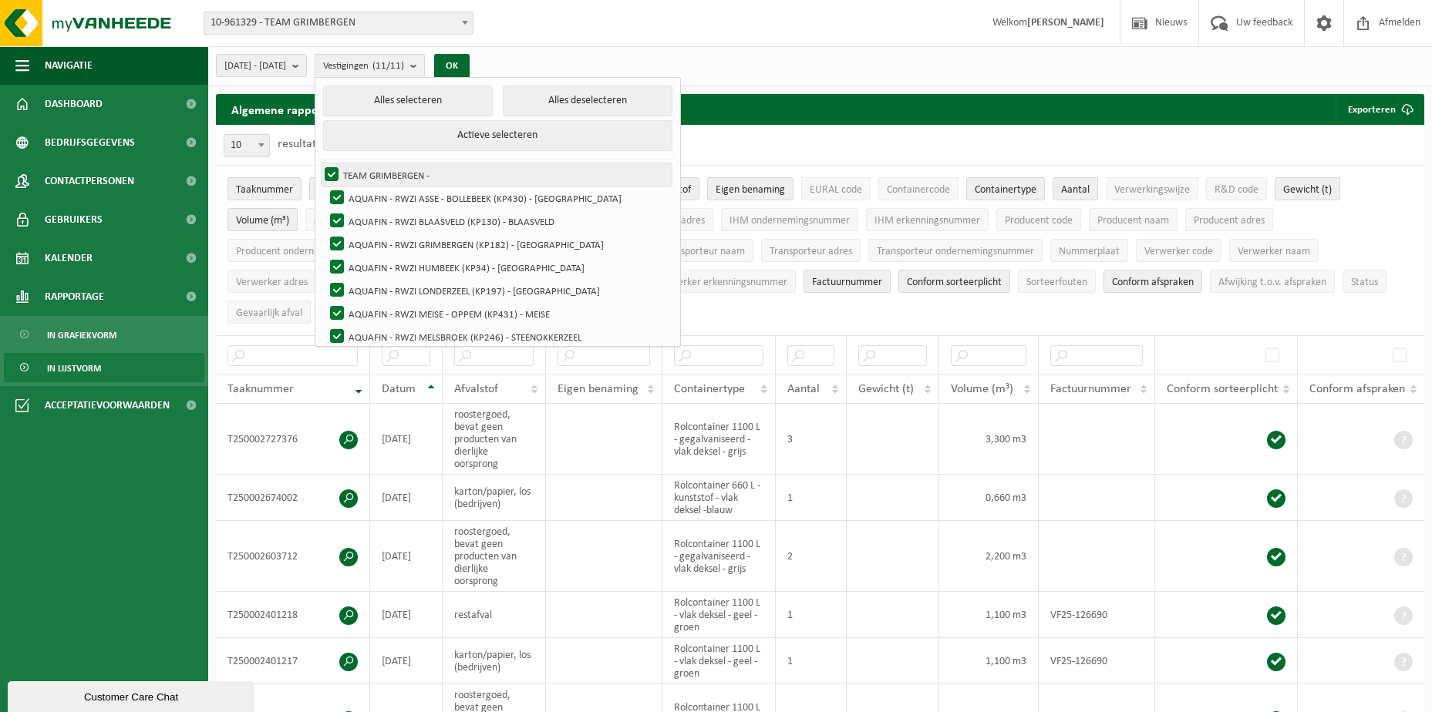
click at [372, 169] on label "TEAM GRIMBERGEN -" at bounding box center [497, 174] width 350 height 23
click at [319, 163] on input "TEAM GRIMBERGEN -" at bounding box center [318, 163] width 1 height 1
checkbox input "false"
click at [371, 197] on label "AQUAFIN - RWZI ASSE - BOLLEBEEK (KP430) - ASSE" at bounding box center [499, 198] width 345 height 23
click at [325, 187] on input "AQUAFIN - RWZI ASSE - BOLLEBEEK (KP430) - ASSE" at bounding box center [324, 186] width 1 height 1
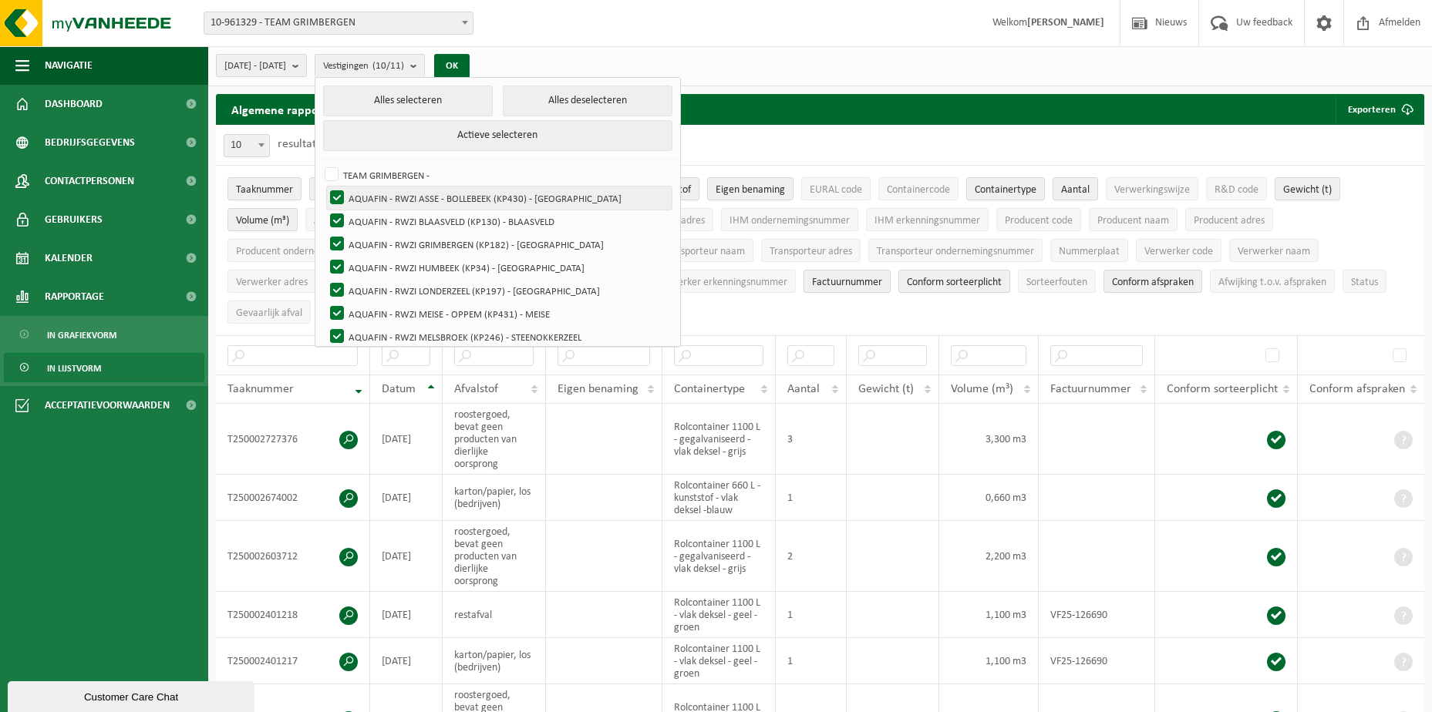
checkbox input "false"
click at [372, 217] on label "AQUAFIN - RWZI BLAASVELD (KP130) - BLAASVELD" at bounding box center [499, 221] width 345 height 23
click at [325, 210] on input "AQUAFIN - RWZI BLAASVELD (KP130) - BLAASVELD" at bounding box center [324, 209] width 1 height 1
checkbox input "false"
click at [378, 252] on label "AQUAFIN - RWZI GRIMBERGEN (KP182) - GRIMBERGEN" at bounding box center [499, 244] width 345 height 23
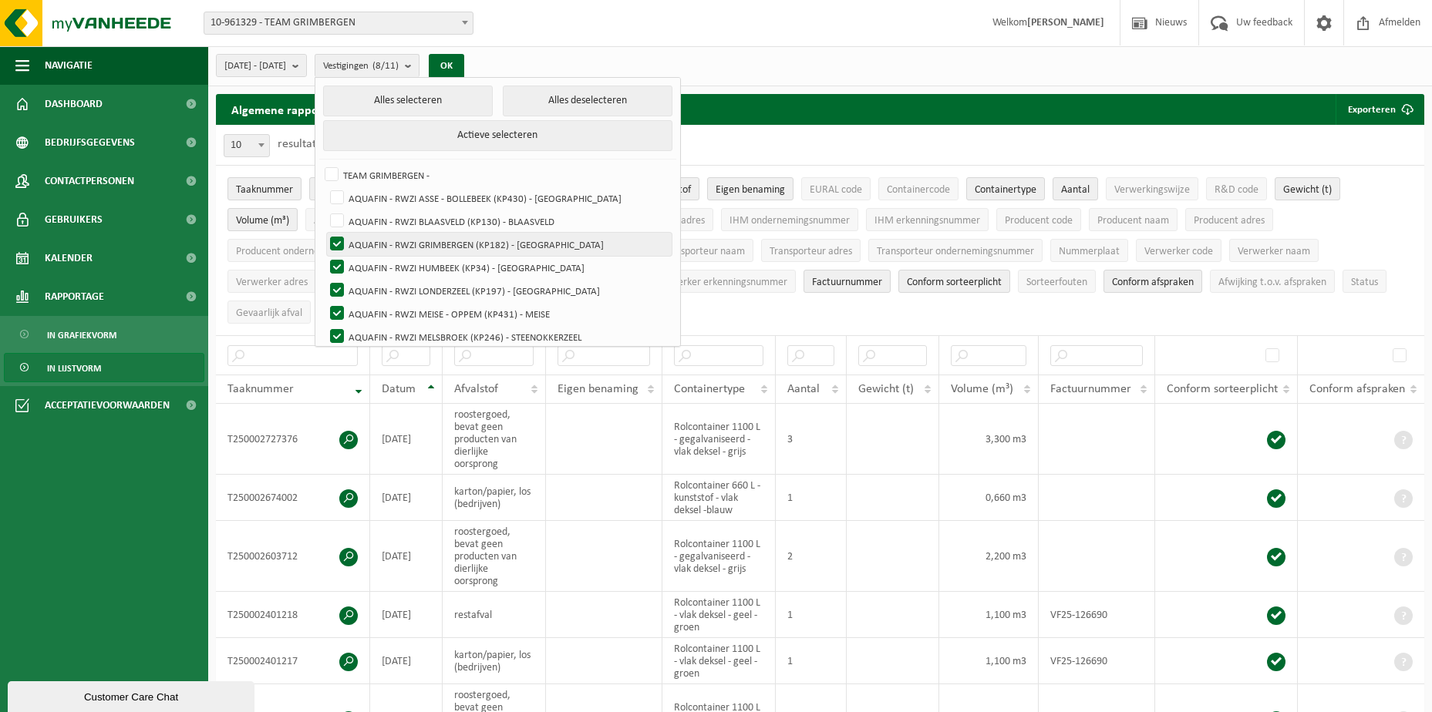
click at [325, 233] on input "AQUAFIN - RWZI GRIMBERGEN (KP182) - GRIMBERGEN" at bounding box center [324, 232] width 1 height 1
click at [379, 244] on label "AQUAFIN - RWZI GRIMBERGEN (KP182) - GRIMBERGEN" at bounding box center [499, 244] width 345 height 23
click at [325, 233] on input "AQUAFIN - RWZI GRIMBERGEN (KP182) - GRIMBERGEN" at bounding box center [324, 232] width 1 height 1
checkbox input "true"
click at [380, 265] on label "AQUAFIN - RWZI HUMBEEK (KP34) - HUMBEEK" at bounding box center [499, 267] width 345 height 23
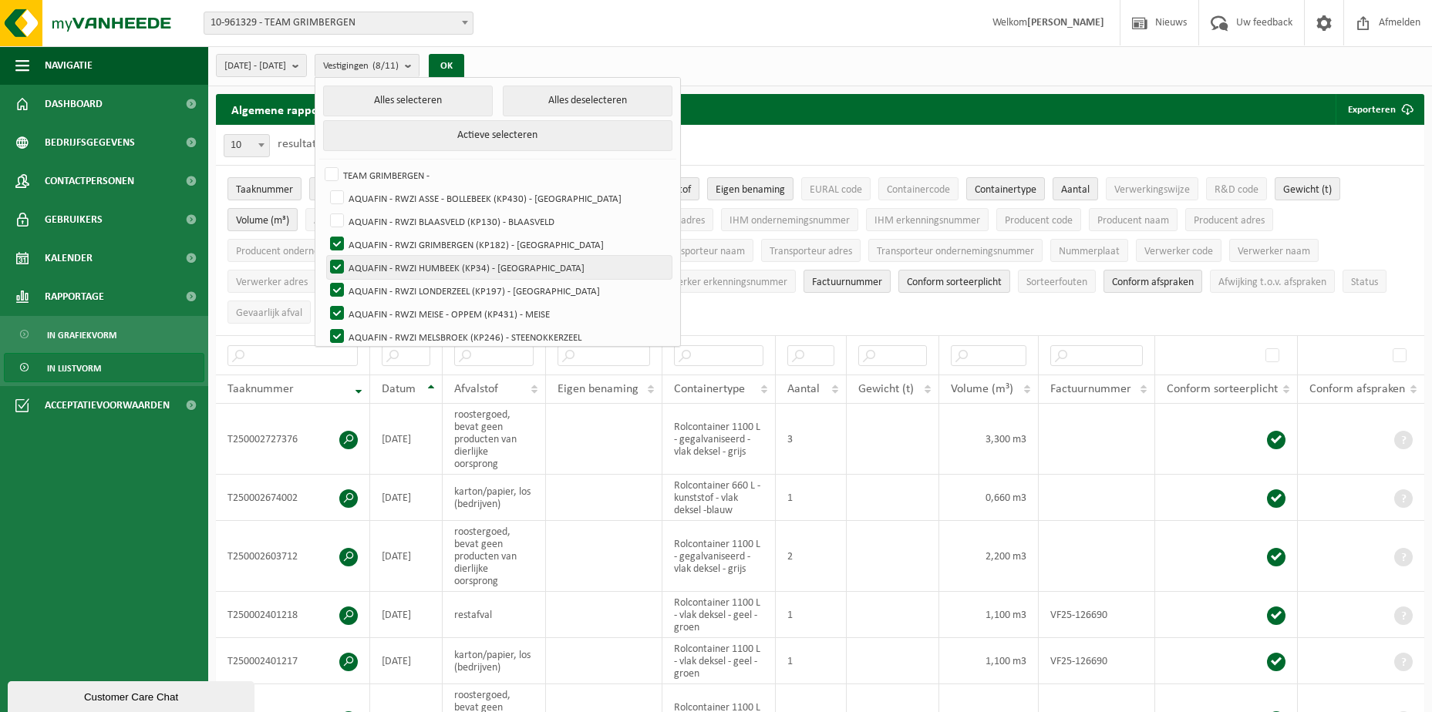
click at [325, 256] on input "AQUAFIN - RWZI HUMBEEK (KP34) - HUMBEEK" at bounding box center [324, 255] width 1 height 1
checkbox input "false"
click at [379, 285] on label "AQUAFIN - RWZI LONDERZEEL (KP197) - LONDERZEEL" at bounding box center [499, 290] width 345 height 23
click at [325, 279] on input "AQUAFIN - RWZI LONDERZEEL (KP197) - LONDERZEEL" at bounding box center [324, 278] width 1 height 1
checkbox input "false"
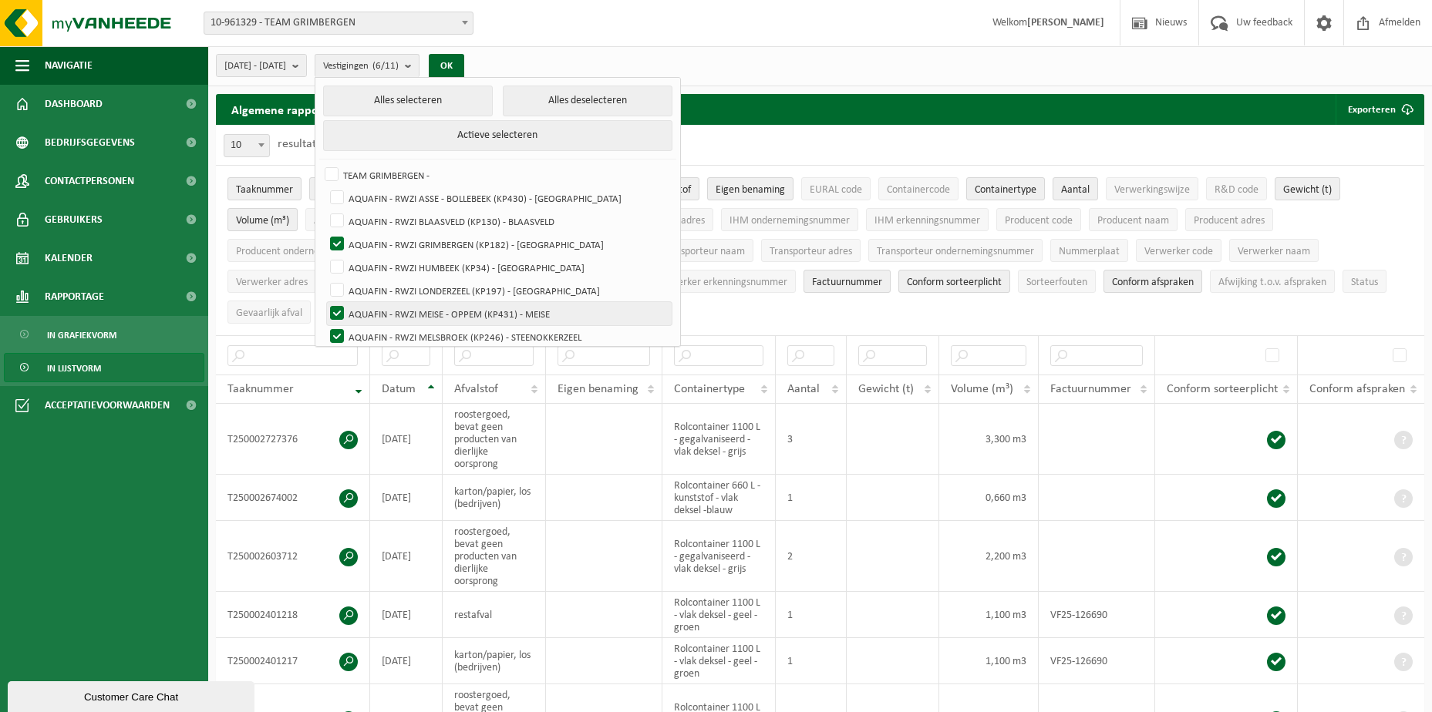
click at [380, 315] on label "AQUAFIN - RWZI MEISE - OPPEM (KP431) - MEISE" at bounding box center [499, 313] width 345 height 23
click at [325, 302] on input "AQUAFIN - RWZI MEISE - OPPEM (KP431) - MEISE" at bounding box center [324, 301] width 1 height 1
checkbox input "false"
click at [379, 328] on label "AQUAFIN - RWZI MELSBROEK (KP246) - STEENOKKERZEEL" at bounding box center [499, 336] width 345 height 23
click at [325, 325] on input "AQUAFIN - RWZI MELSBROEK (KP246) - STEENOKKERZEEL" at bounding box center [324, 325] width 1 height 1
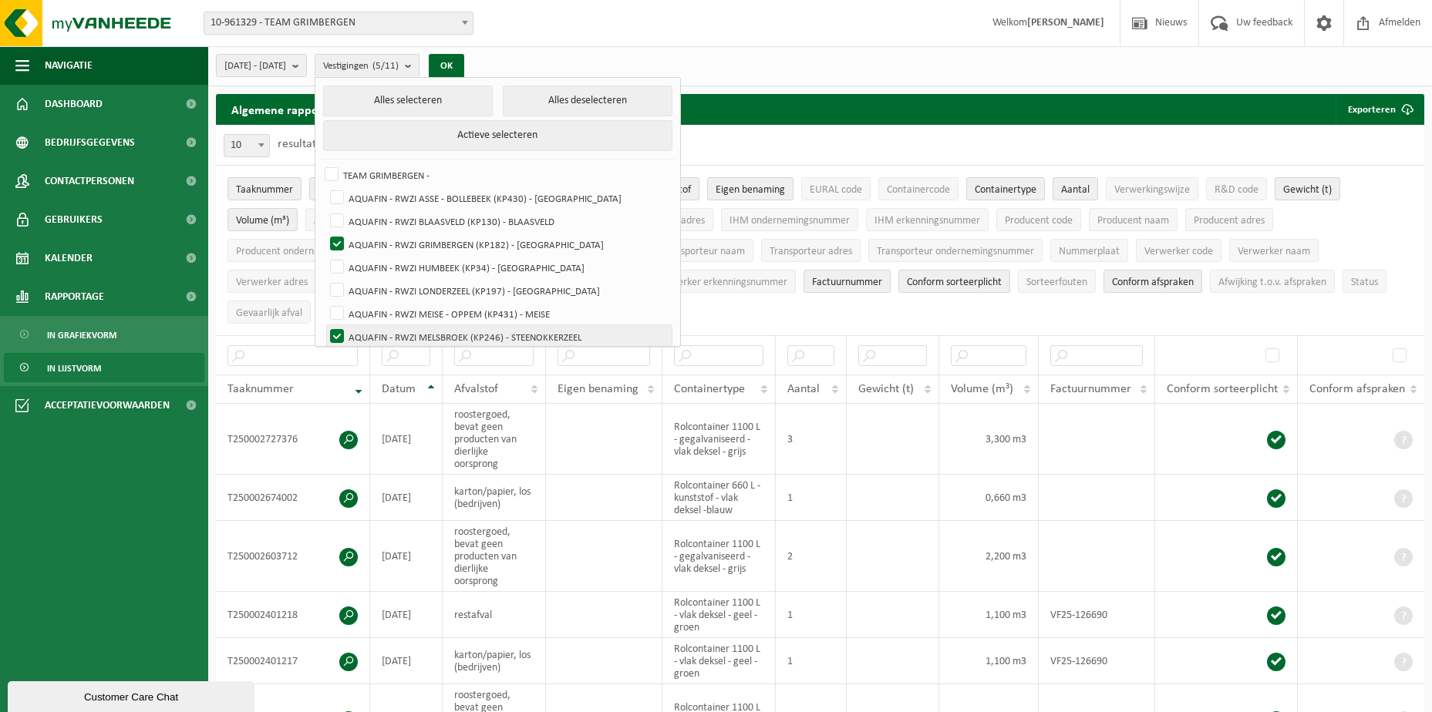
checkbox input "false"
click at [570, 96] on button "Alles deselecteren" at bounding box center [588, 101] width 170 height 31
checkbox input "false"
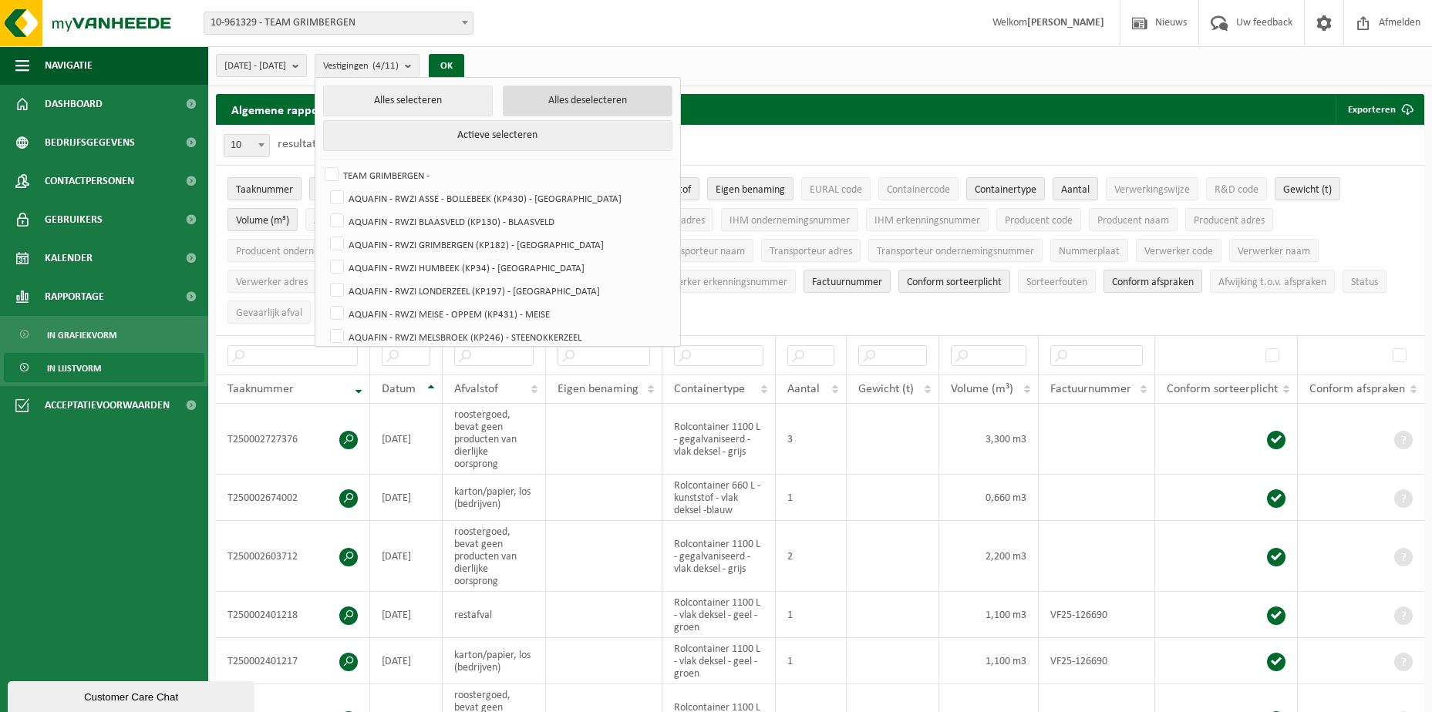
checkbox input "false"
click at [378, 237] on label "AQUAFIN - RWZI GRIMBERGEN (KP182) - GRIMBERGEN" at bounding box center [499, 244] width 345 height 23
click at [325, 233] on input "AQUAFIN - RWZI GRIMBERGEN (KP182) - GRIMBERGEN" at bounding box center [324, 232] width 1 height 1
checkbox input "true"
click at [464, 62] on button "OK" at bounding box center [446, 66] width 35 height 25
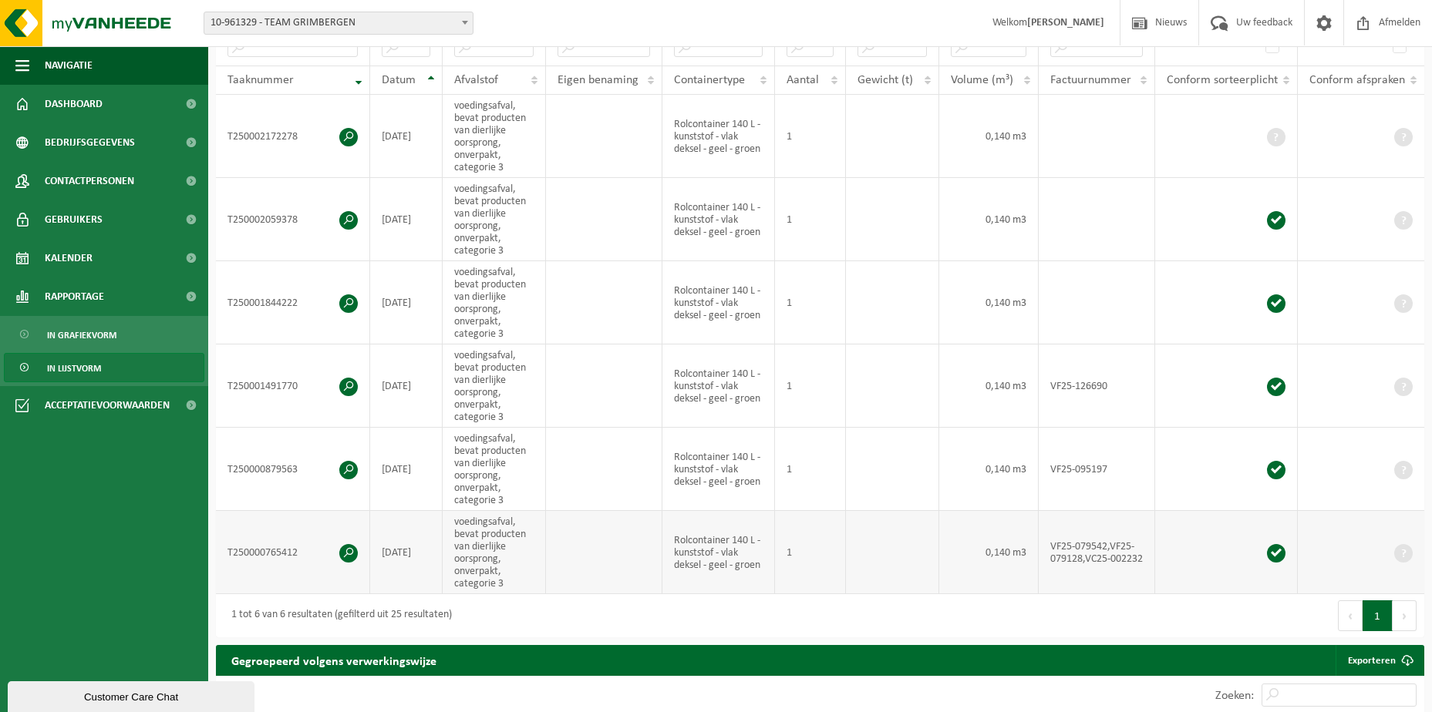
scroll to position [308, 0]
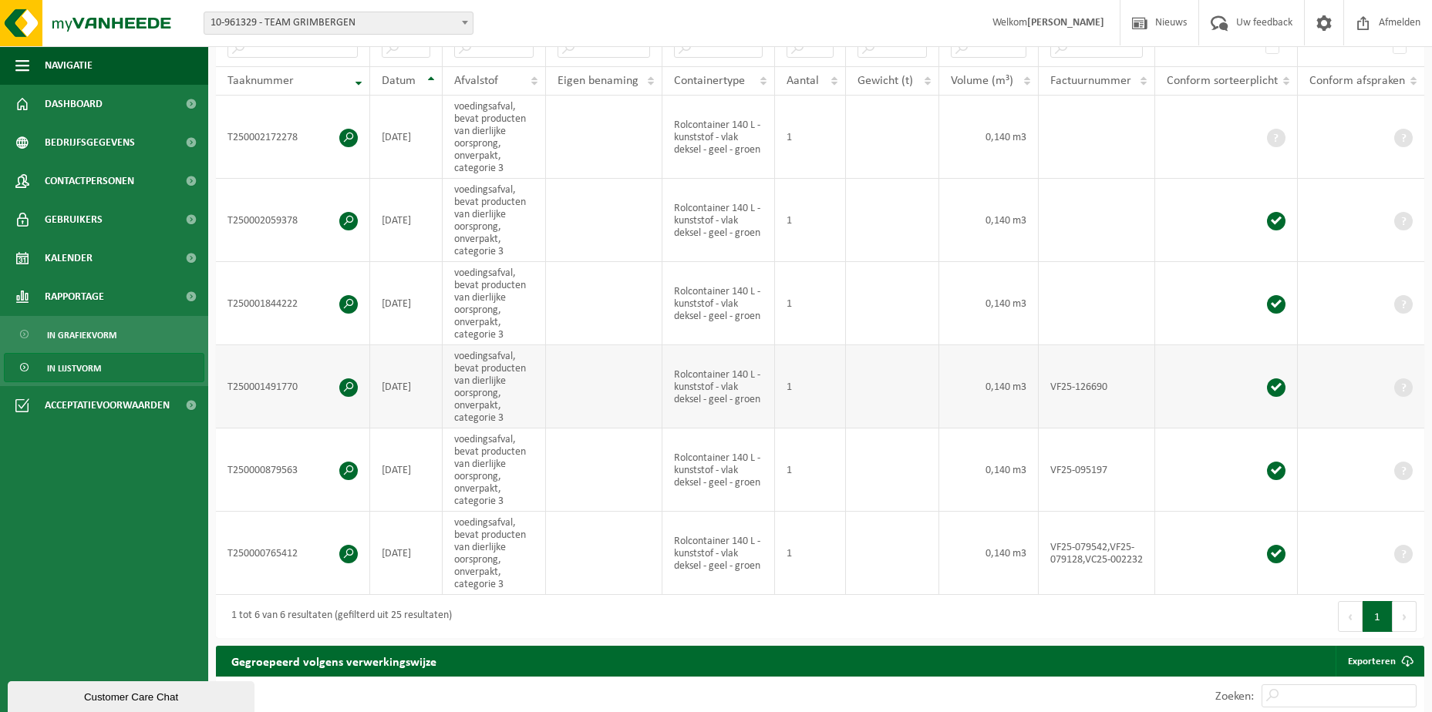
click at [1069, 380] on td "VF25-126690" at bounding box center [1097, 386] width 116 height 83
click at [1069, 379] on td "VF25-126690" at bounding box center [1097, 386] width 116 height 83
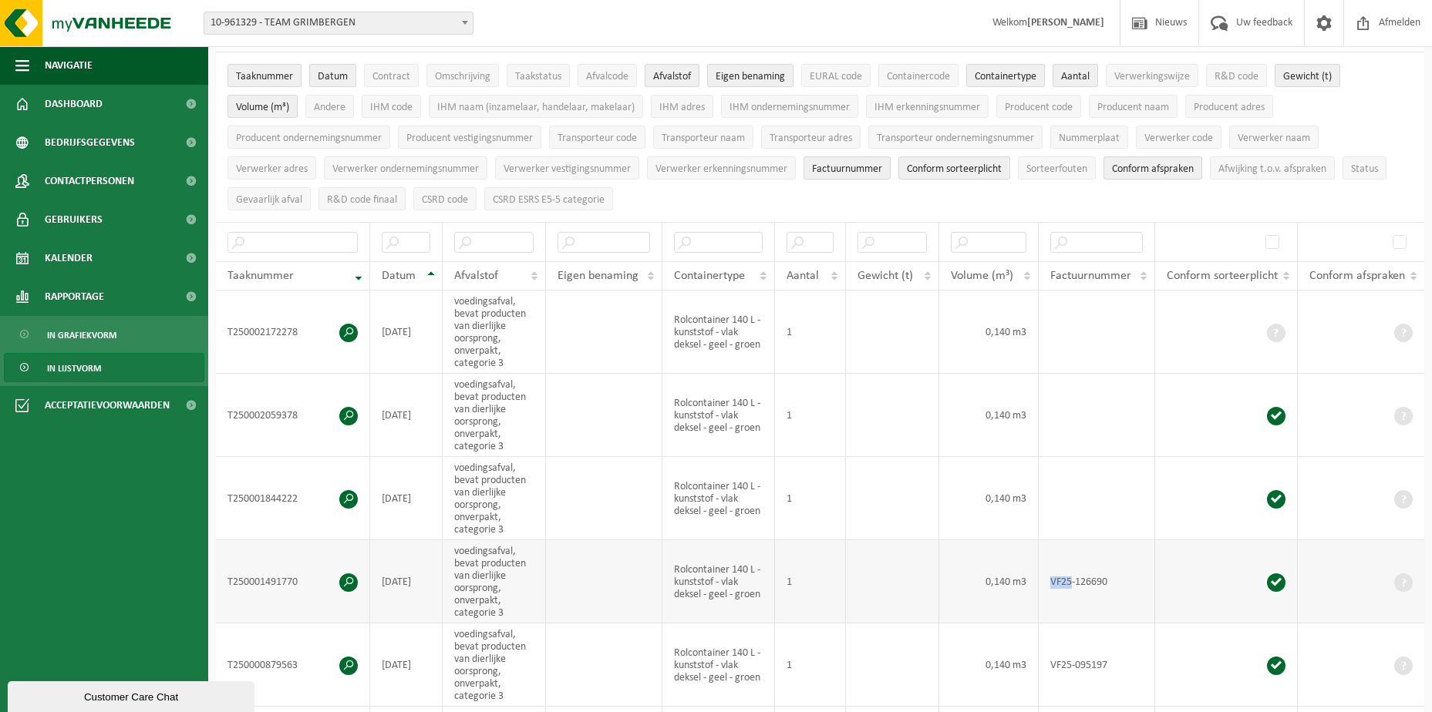
scroll to position [0, 0]
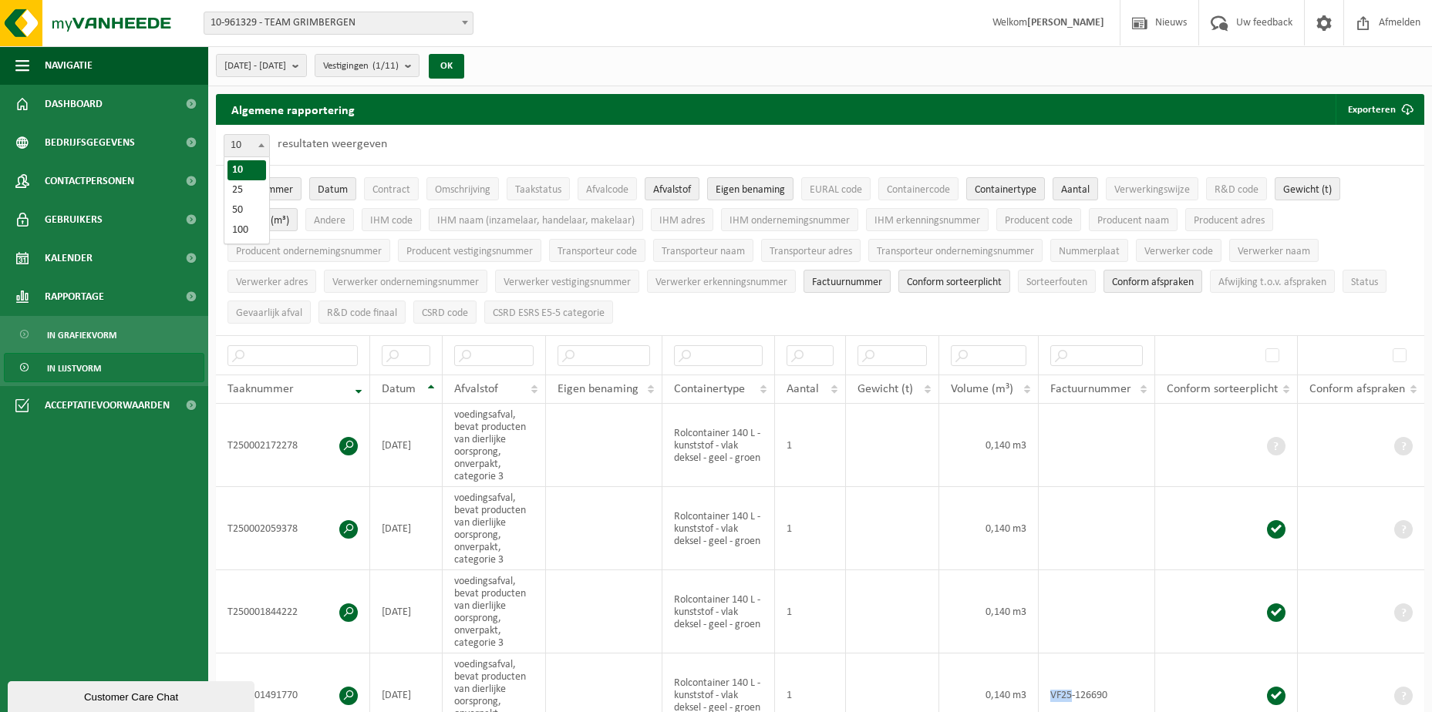
click at [262, 146] on b at bounding box center [261, 145] width 6 height 4
select select "100"
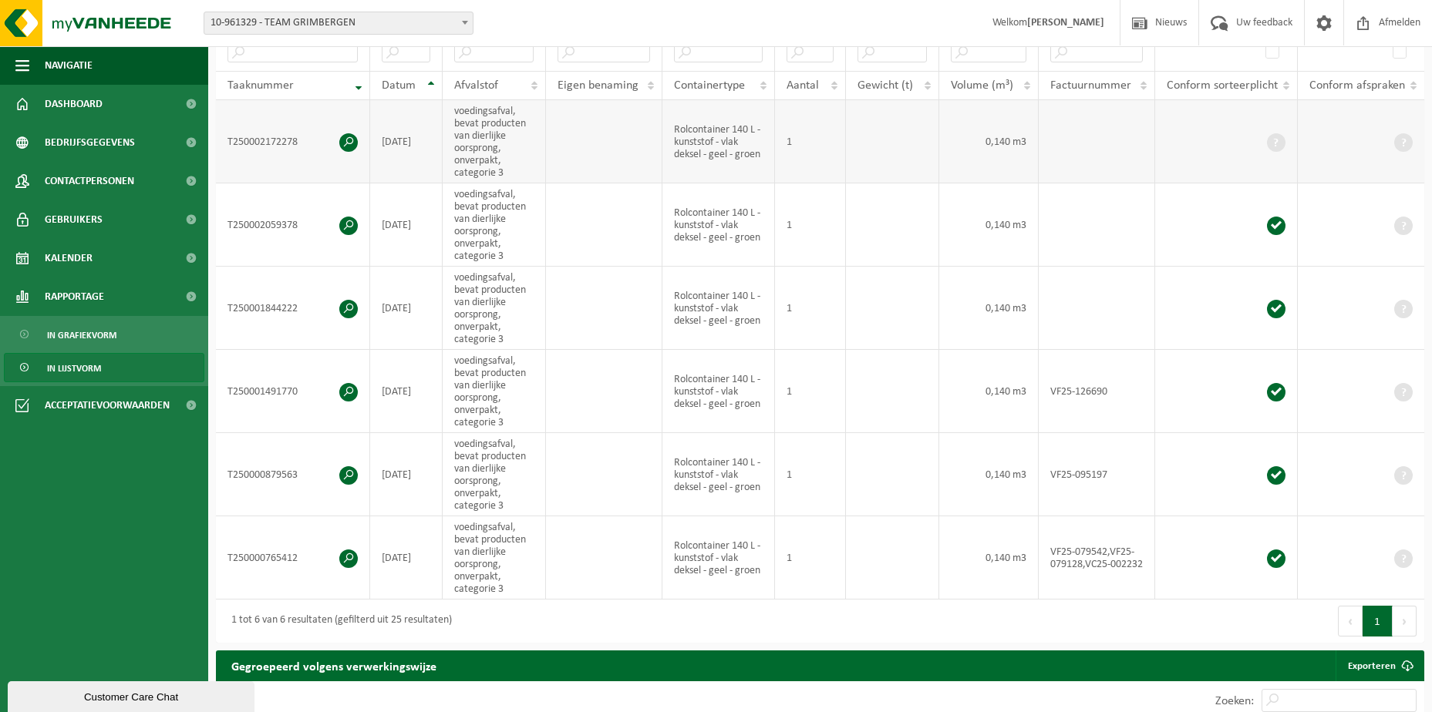
scroll to position [308, 0]
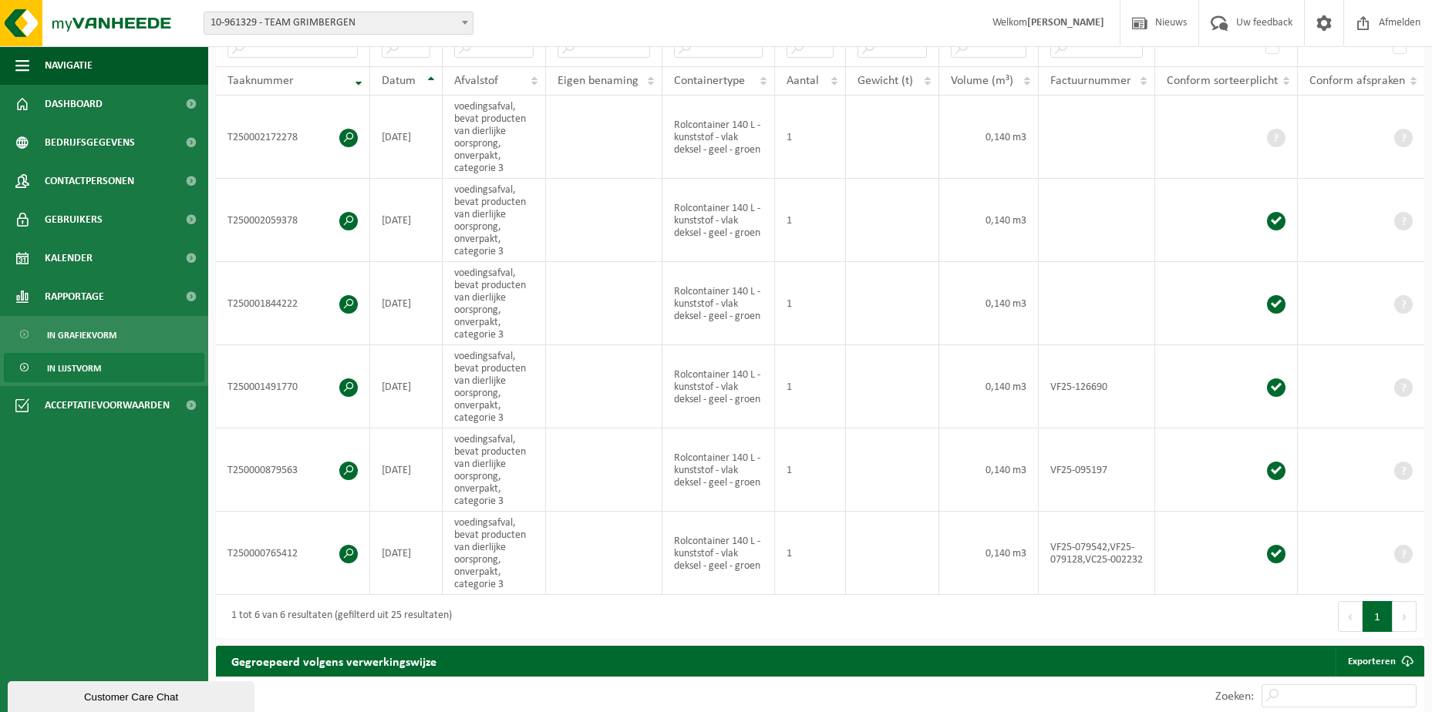
click at [1400, 614] on button "Volgende" at bounding box center [1405, 616] width 24 height 31
drag, startPoint x: 1370, startPoint y: 616, endPoint x: 1316, endPoint y: 605, distance: 55.0
click at [1369, 616] on button "1" at bounding box center [1378, 616] width 30 height 31
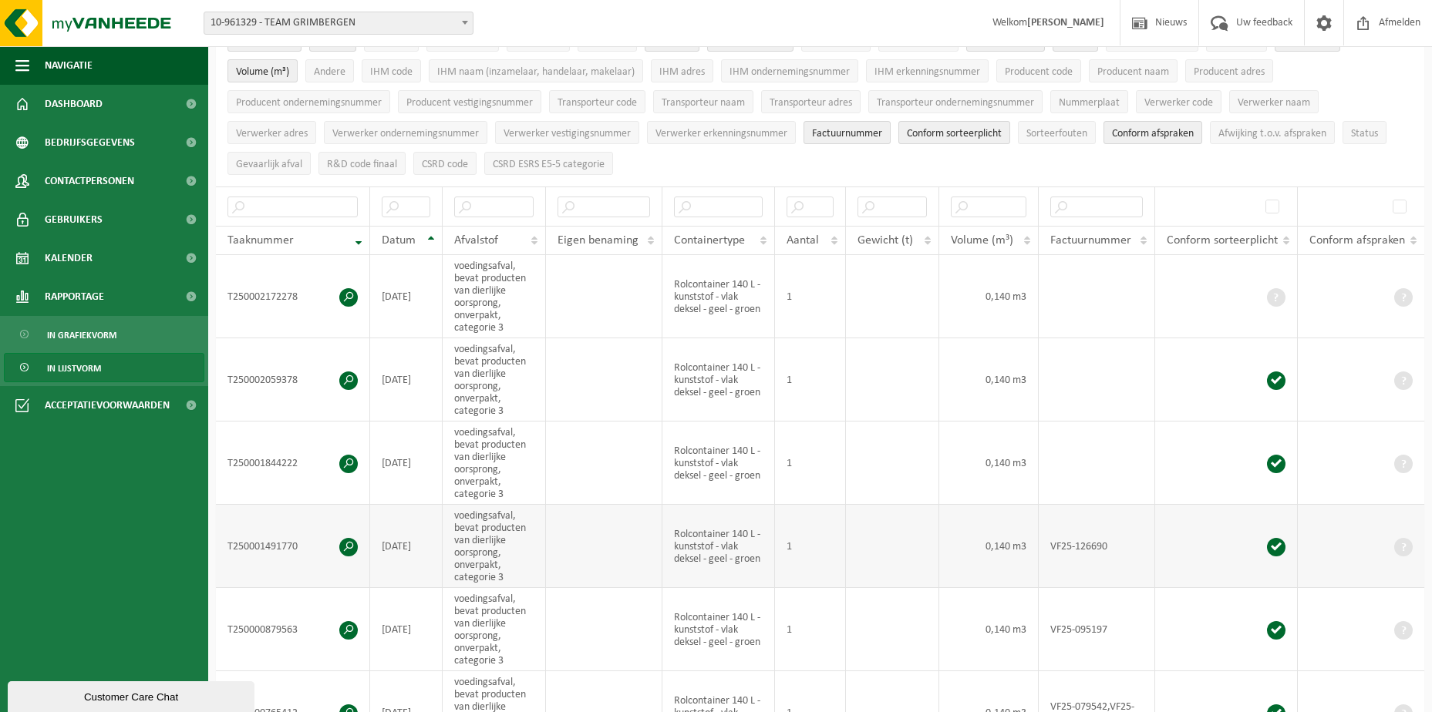
scroll to position [0, 0]
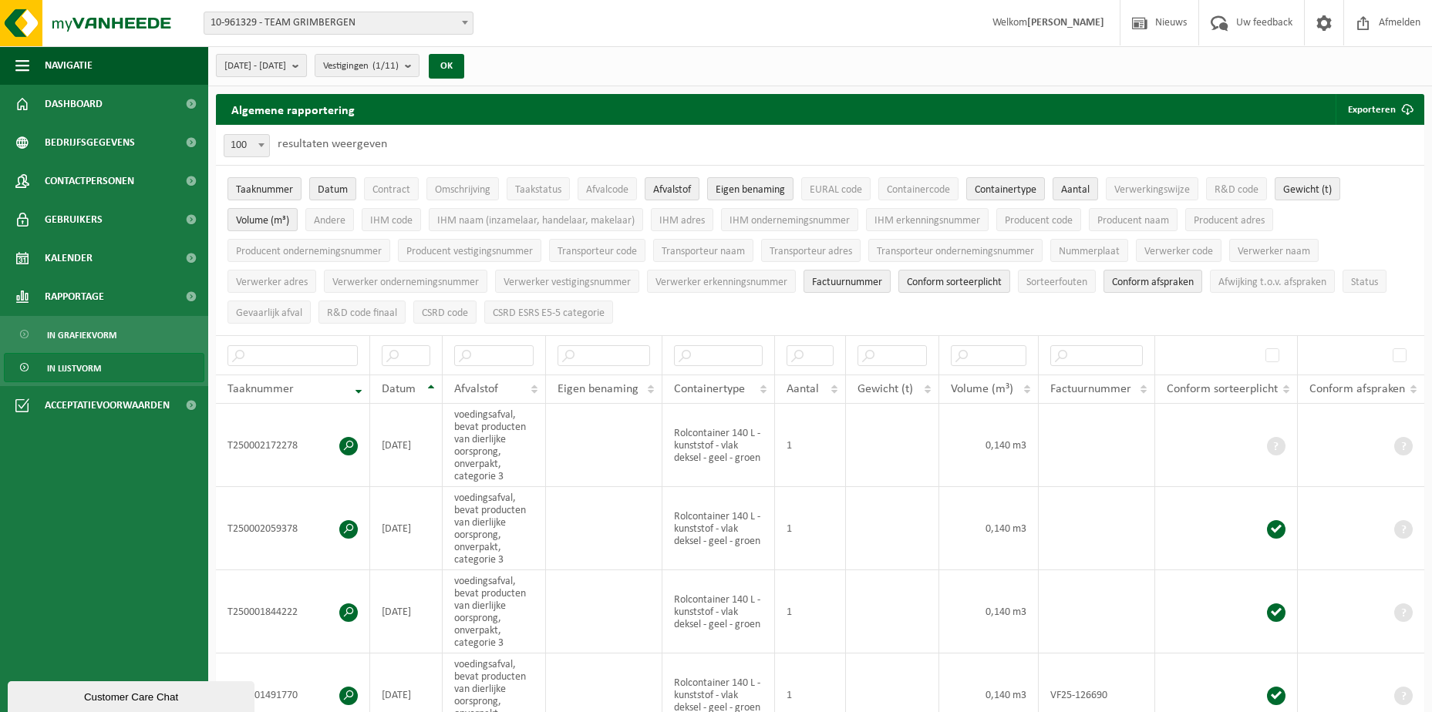
click at [306, 65] on b "submit" at bounding box center [299, 66] width 14 height 22
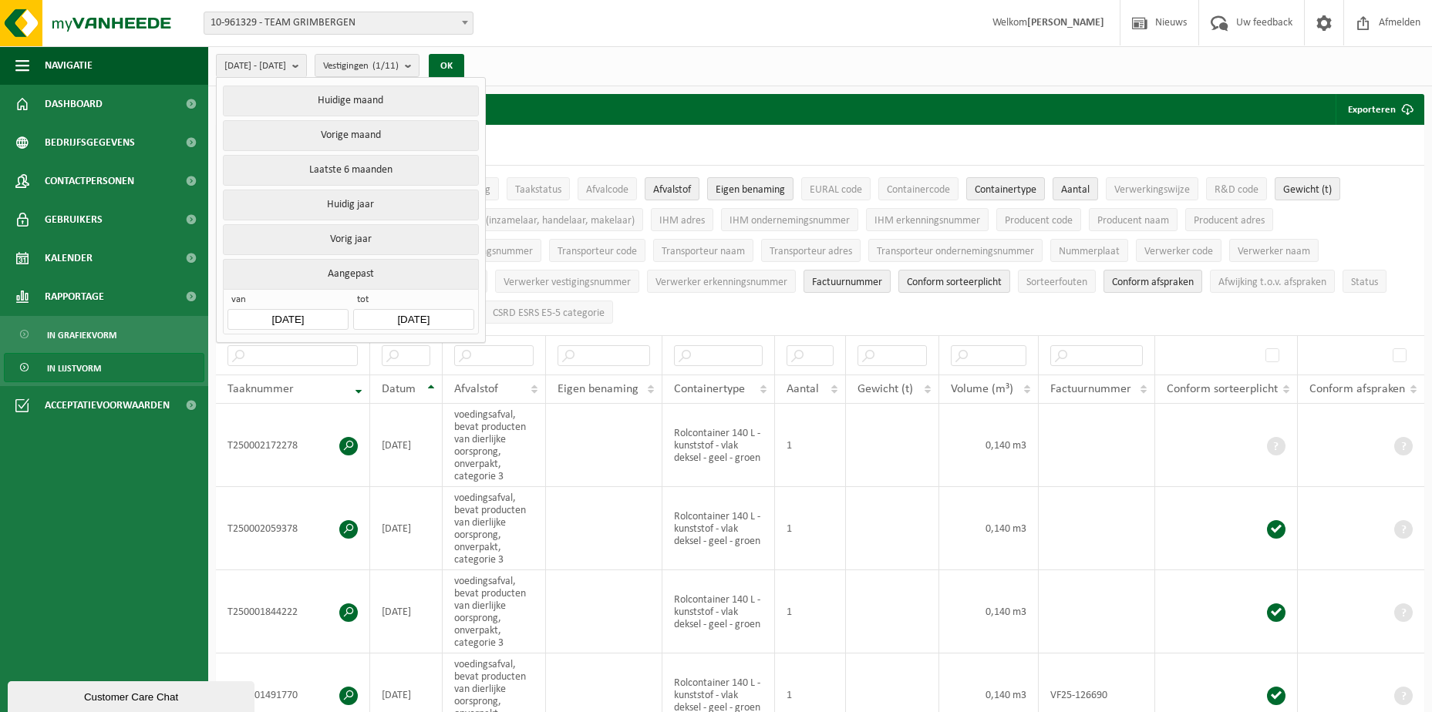
click at [630, 66] on div "2025-05-01 - 2025-10-10 Huidige maand Vorige maand Laatste 6 maanden Huidig jaa…" at bounding box center [820, 66] width 1224 height 40
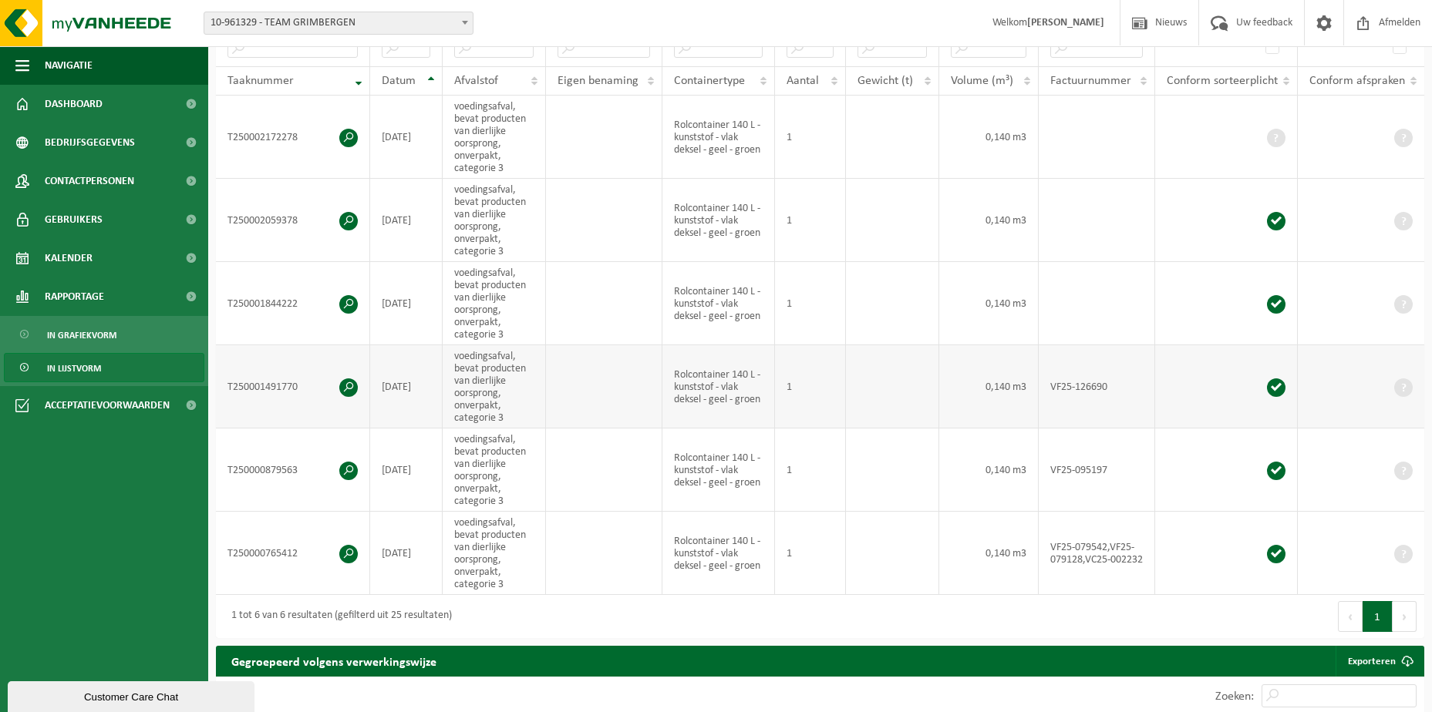
scroll to position [231, 0]
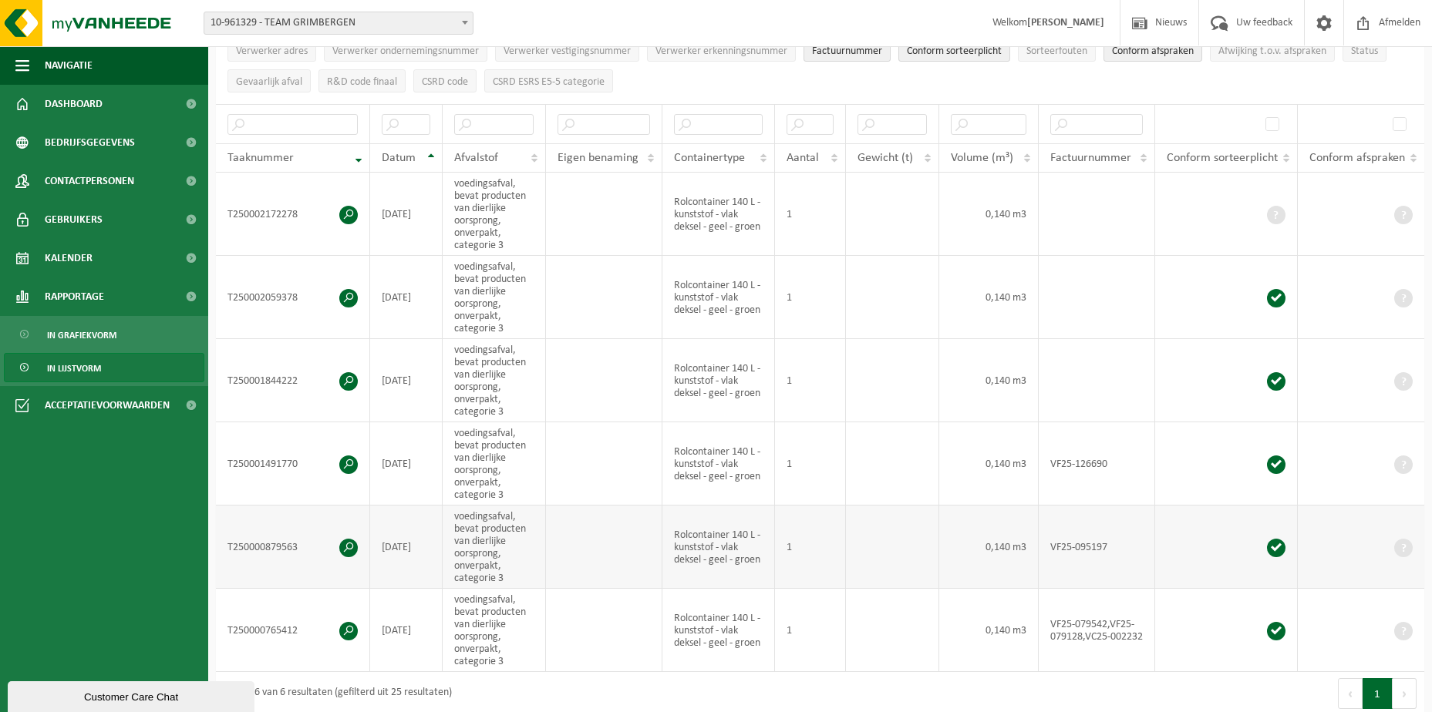
click at [350, 545] on span at bounding box center [348, 548] width 19 height 19
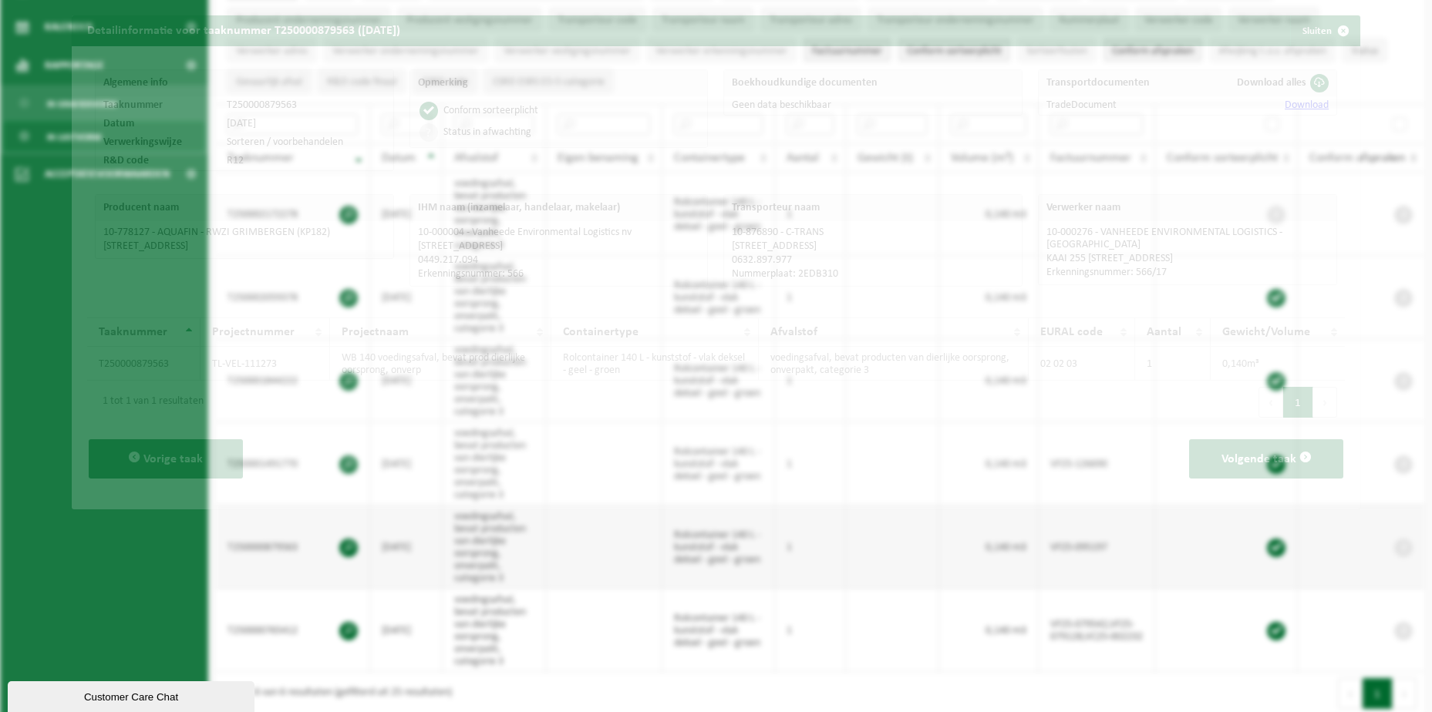
scroll to position [201, 0]
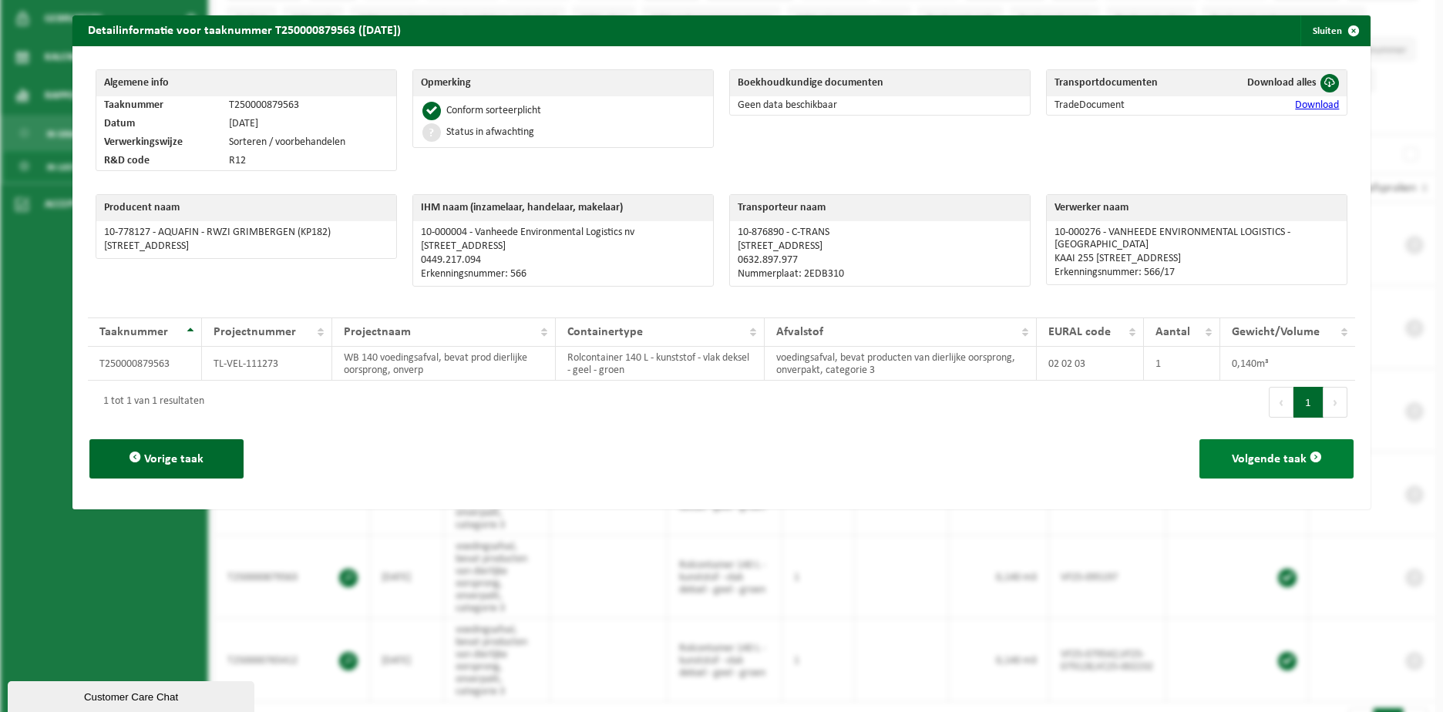
click at [1237, 460] on span "Volgende taak" at bounding box center [1269, 459] width 75 height 12
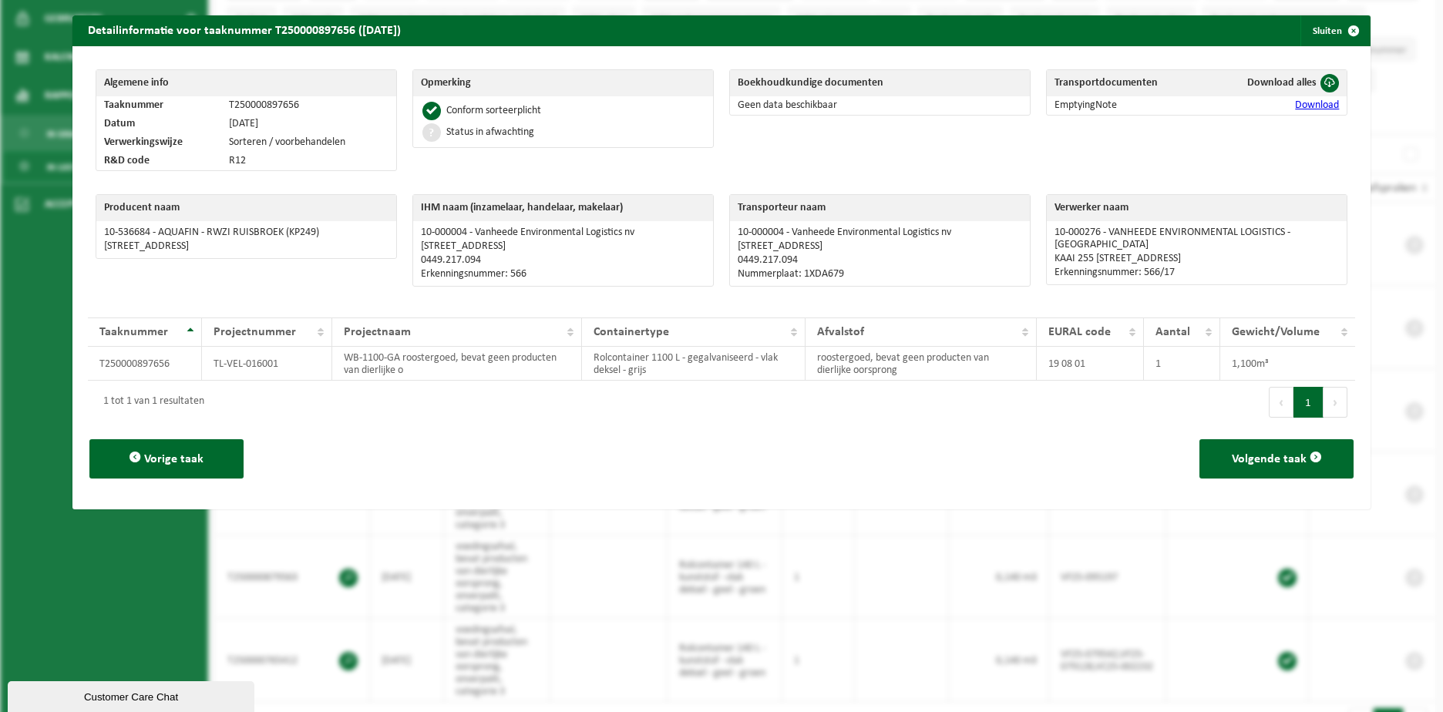
click at [1237, 460] on span "Volgende taak" at bounding box center [1269, 459] width 75 height 12
click at [1342, 25] on span "button" at bounding box center [1354, 30] width 31 height 31
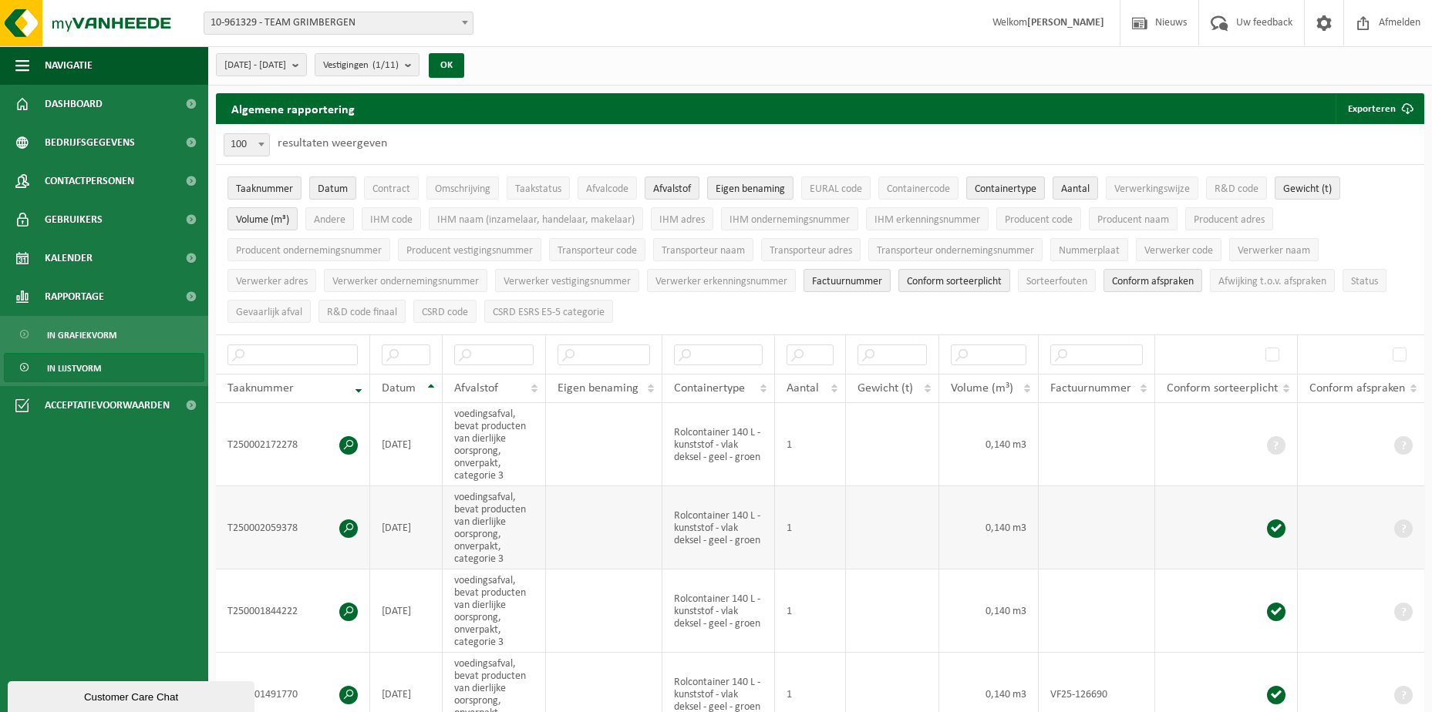
scroll to position [0, 0]
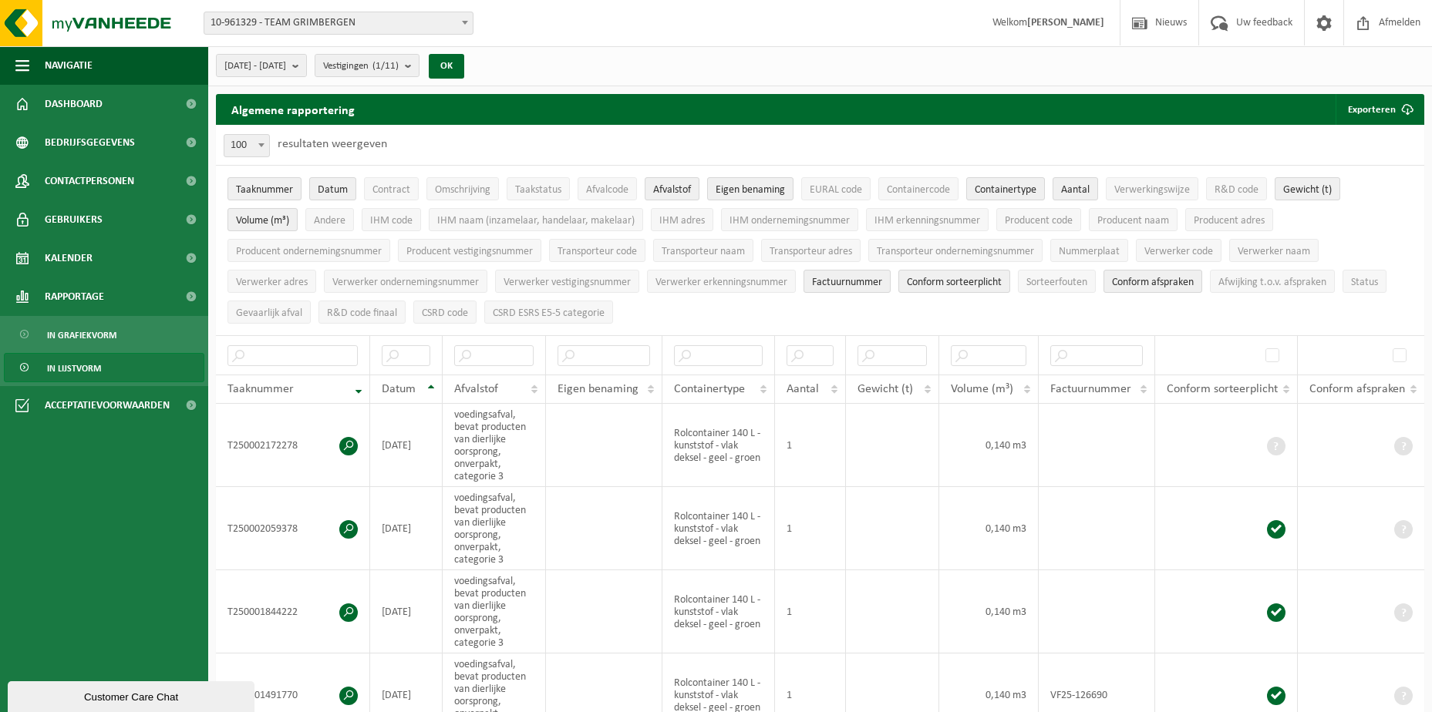
click at [461, 20] on span at bounding box center [464, 22] width 15 height 20
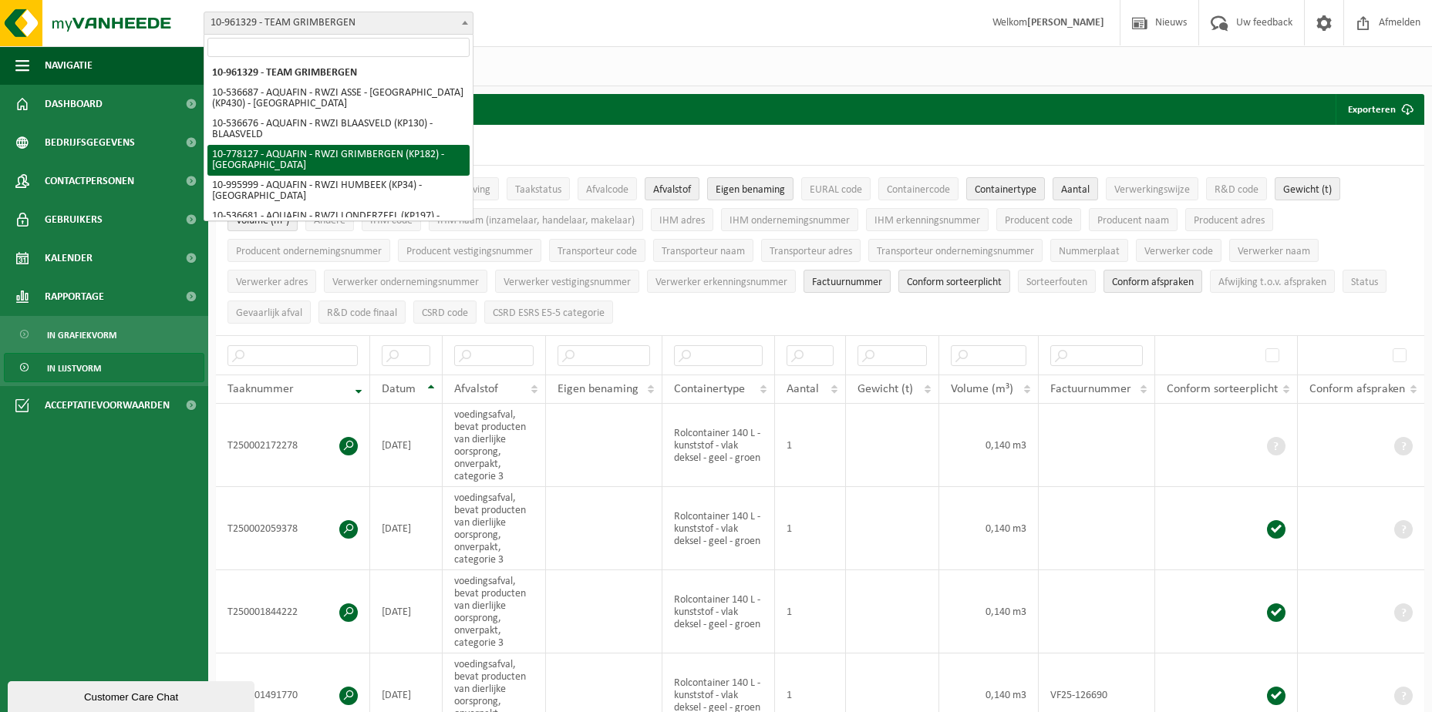
select select "24831"
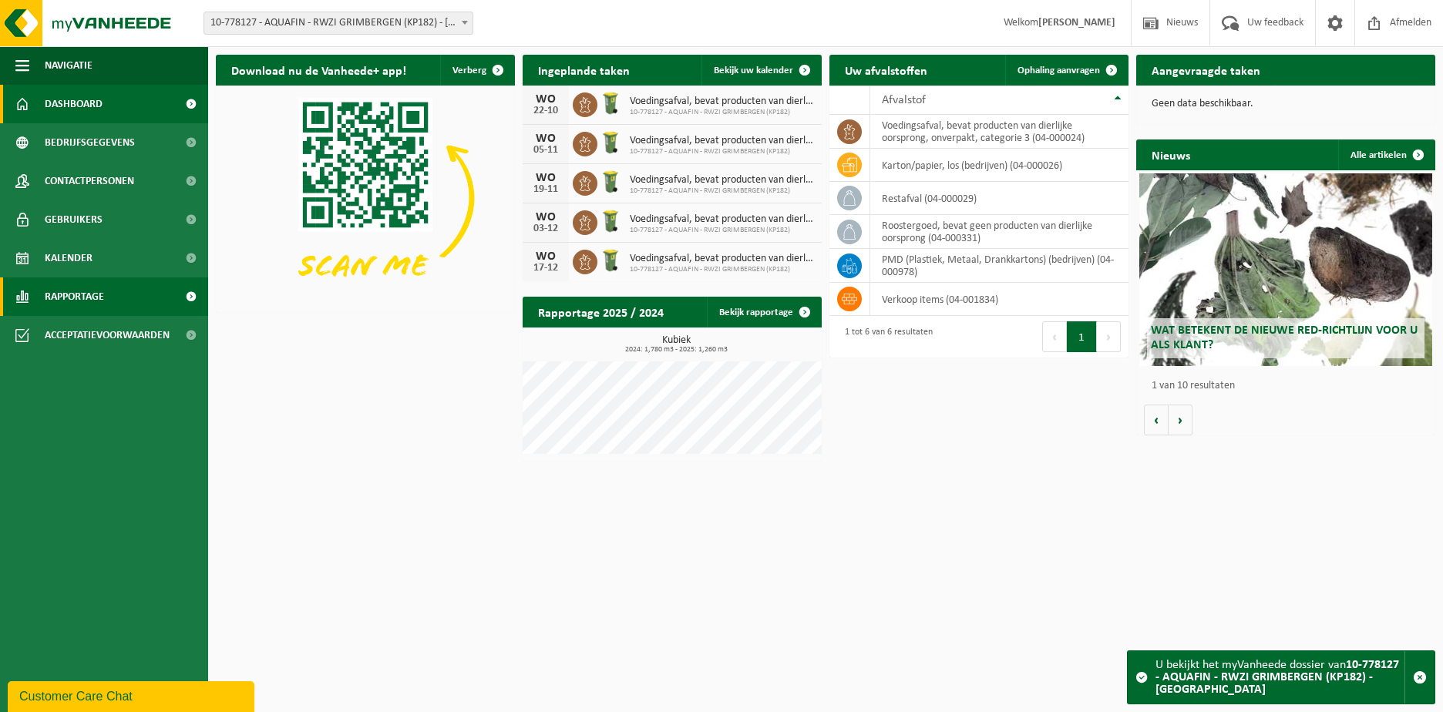
click at [176, 294] on span at bounding box center [190, 297] width 35 height 39
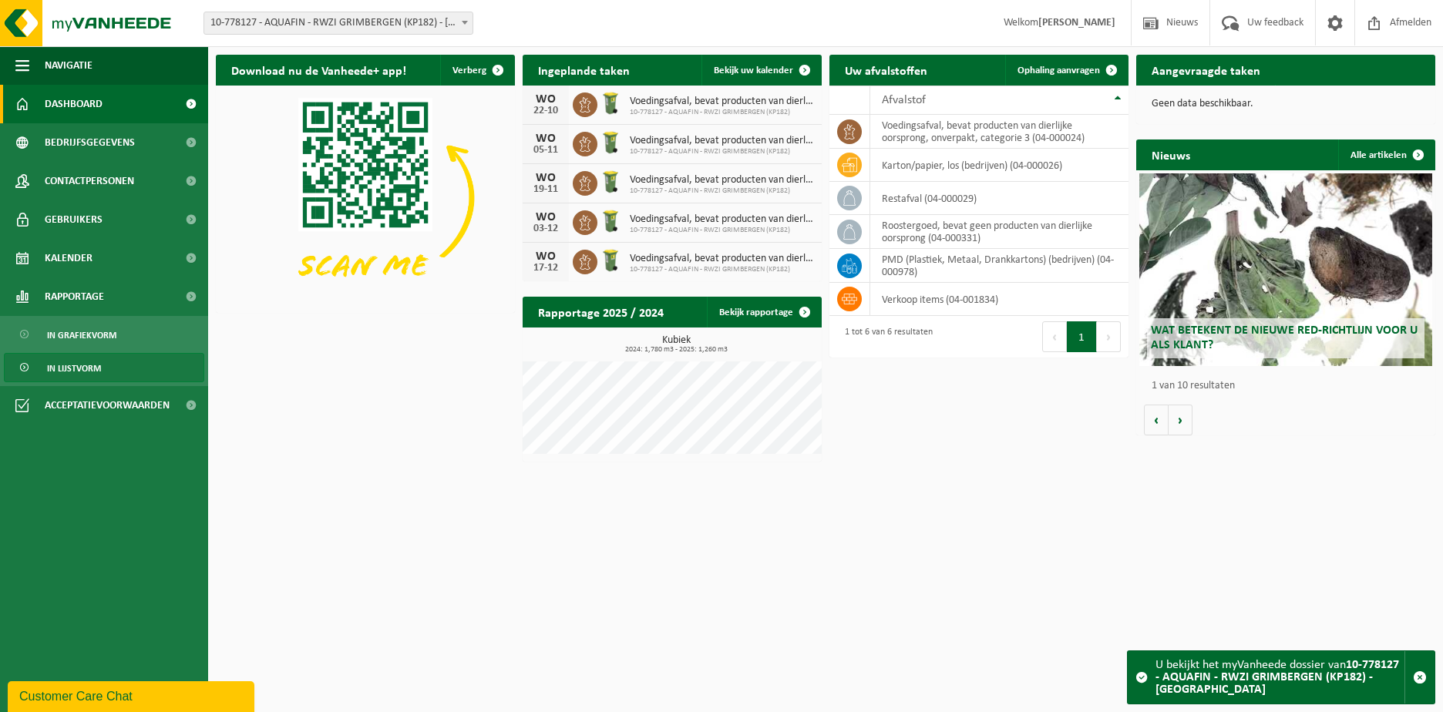
click at [95, 369] on span "In lijstvorm" at bounding box center [74, 368] width 54 height 29
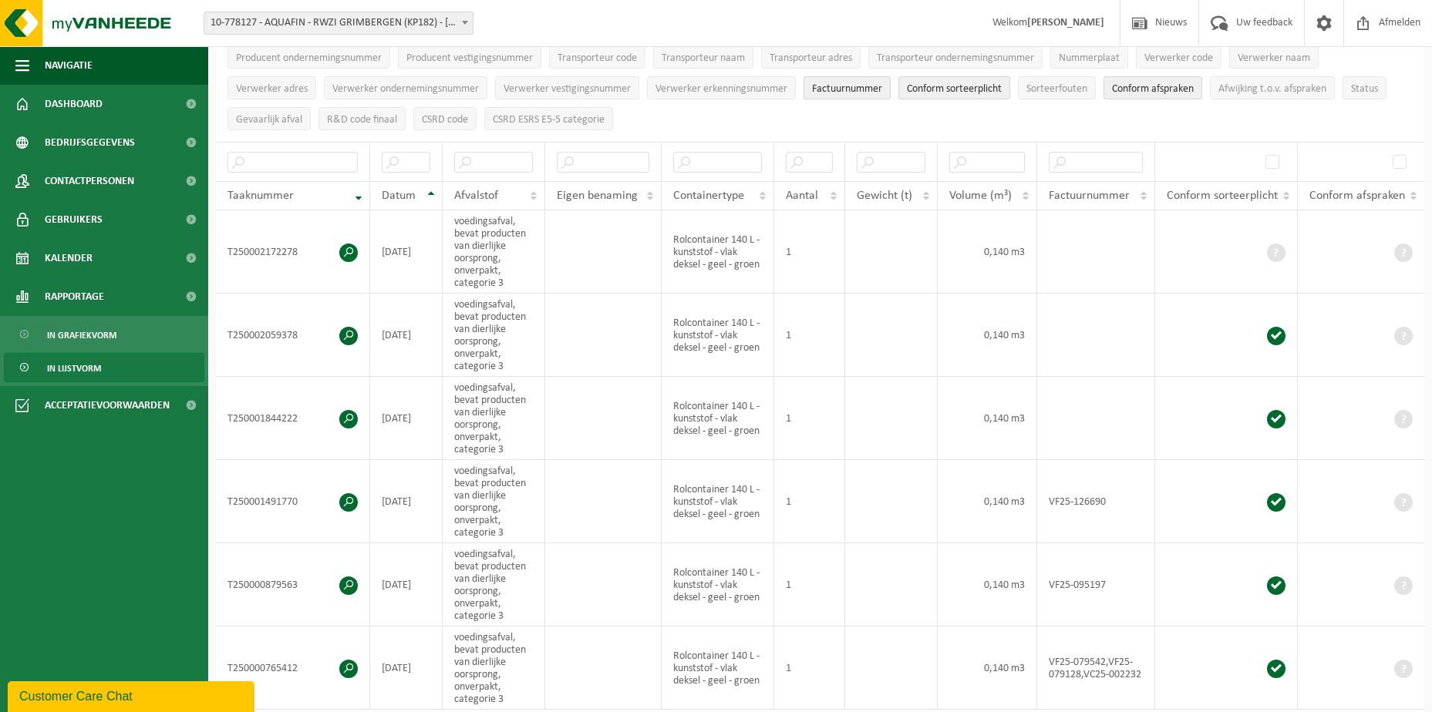
scroll to position [154, 0]
click at [349, 498] on span at bounding box center [348, 502] width 19 height 19
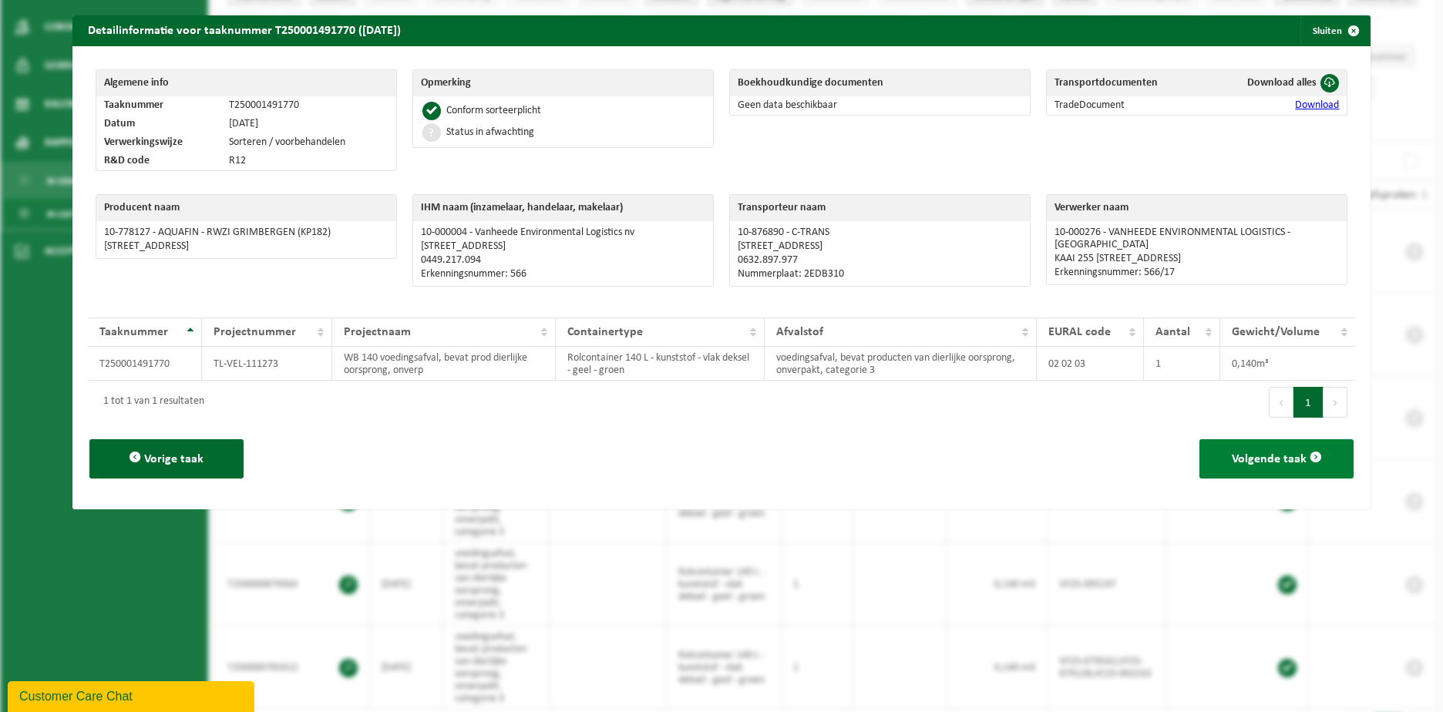
click at [1291, 453] on span "Volgende taak" at bounding box center [1269, 459] width 75 height 12
click at [1280, 461] on span "Volgende taak" at bounding box center [1269, 459] width 75 height 12
click at [1340, 30] on span "button" at bounding box center [1354, 30] width 31 height 31
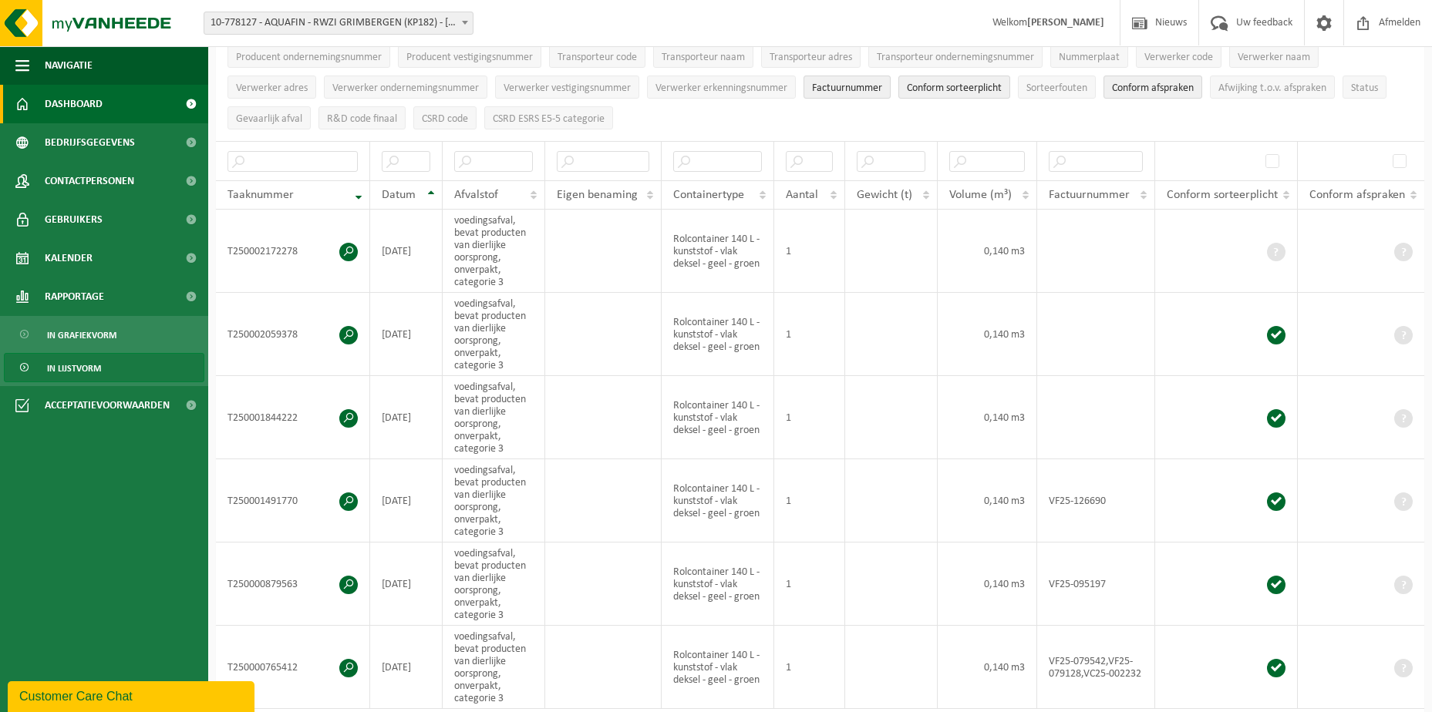
click at [82, 107] on span "Dashboard" at bounding box center [74, 104] width 58 height 39
